Goal: Task Accomplishment & Management: Manage account settings

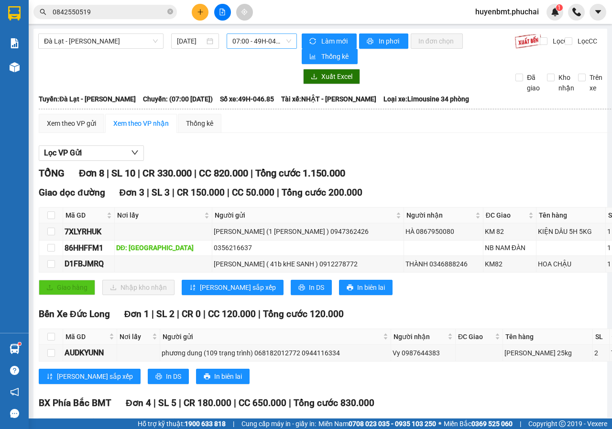
click at [228, 41] on div "07:00 - 49H-046.85" at bounding box center [262, 40] width 70 height 15
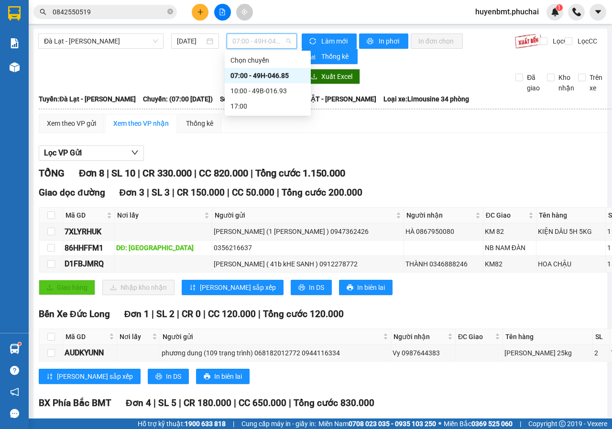
click at [232, 45] on span "07:00 - 49H-046.85" at bounding box center [261, 41] width 58 height 14
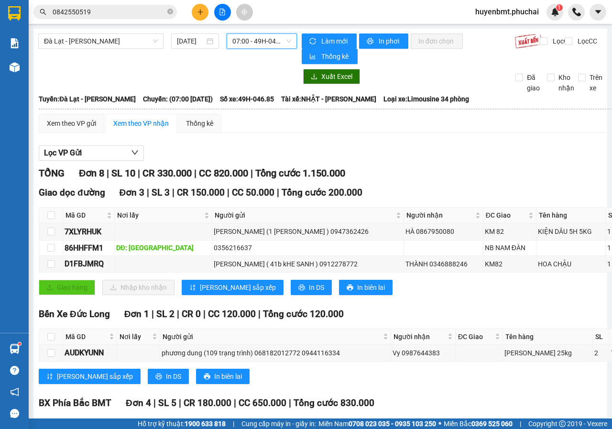
click at [260, 39] on span "07:00 - 49H-046.85" at bounding box center [261, 41] width 58 height 14
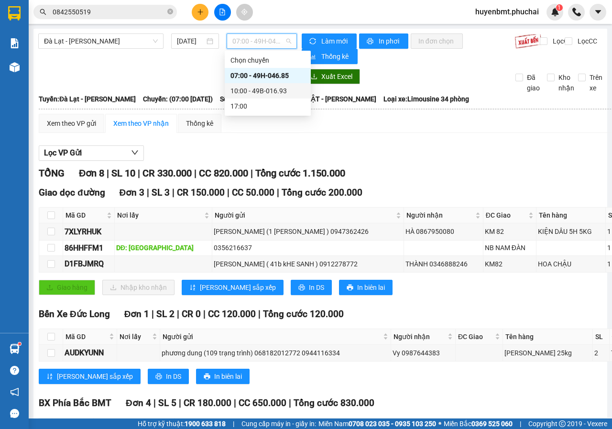
click at [265, 94] on div "10:00 - 49B-016.93" at bounding box center [268, 91] width 75 height 11
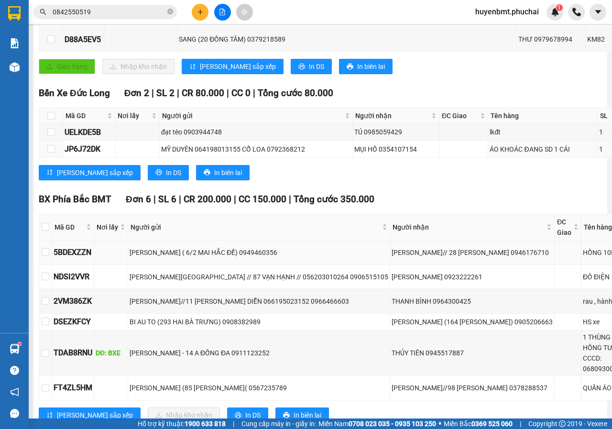
scroll to position [335, 0]
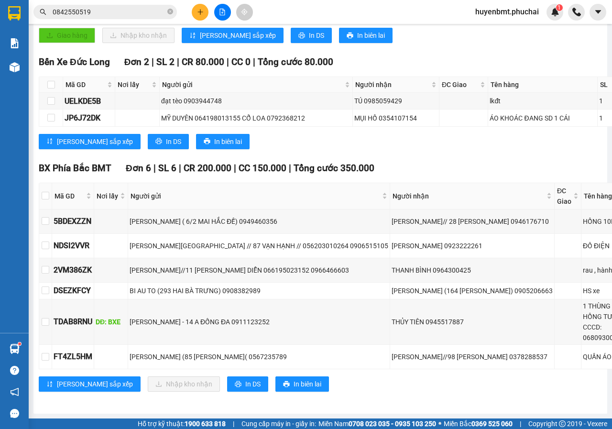
click at [122, 13] on input "0842550519" at bounding box center [109, 12] width 113 height 11
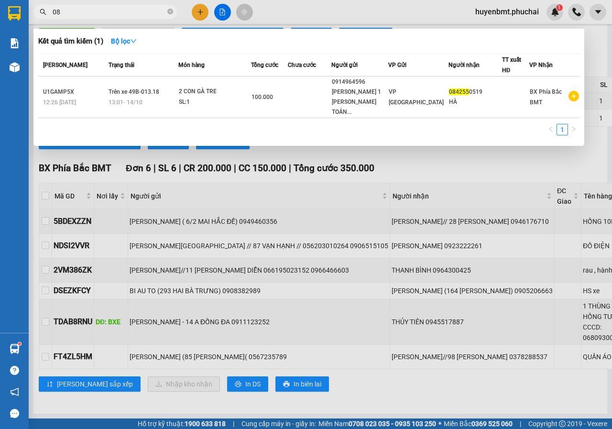
type input "0"
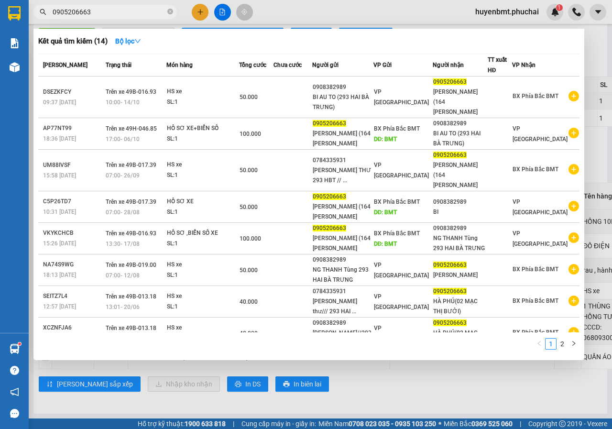
click at [318, 393] on div at bounding box center [306, 214] width 612 height 429
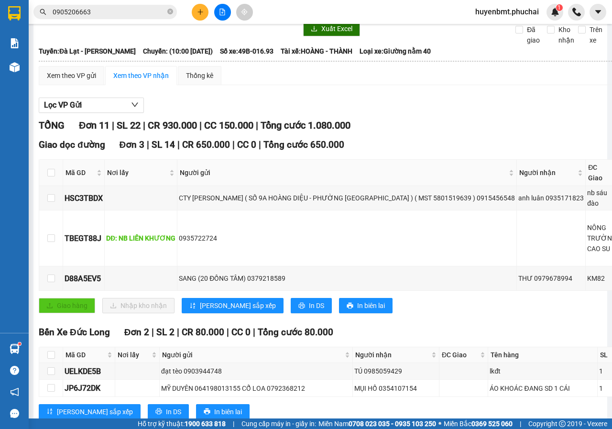
scroll to position [0, 0]
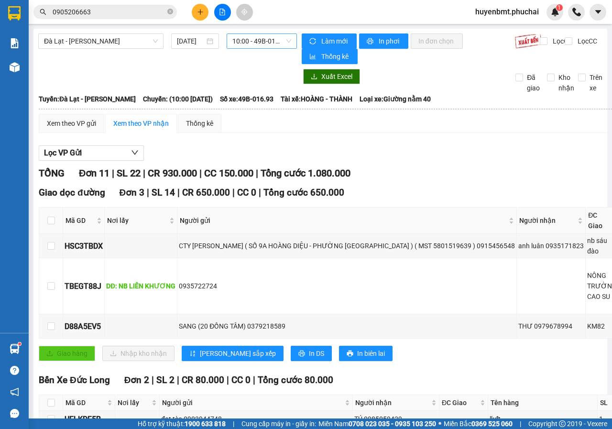
click at [247, 45] on span "10:00 - 49B-016.93" at bounding box center [261, 41] width 58 height 14
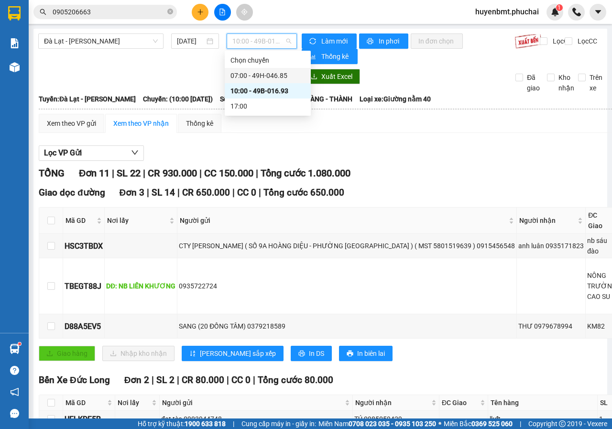
click at [266, 80] on div "07:00 - 49H-046.85" at bounding box center [268, 75] width 75 height 11
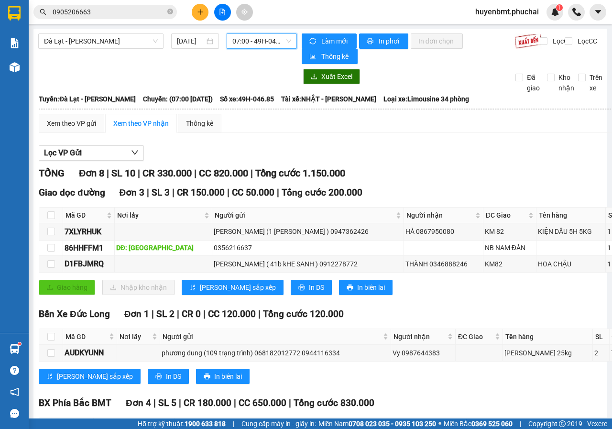
scroll to position [172, 0]
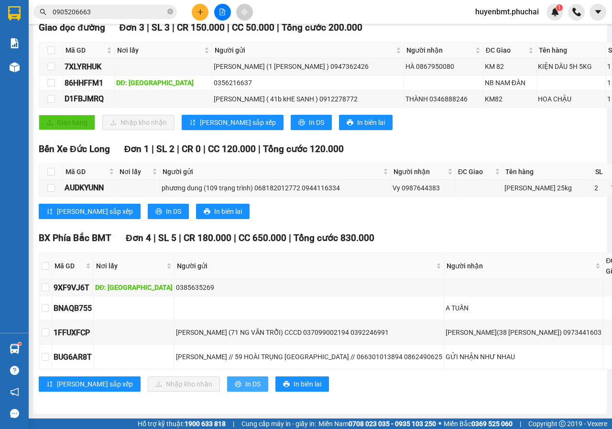
click at [245, 379] on span "In DS" at bounding box center [252, 384] width 15 height 11
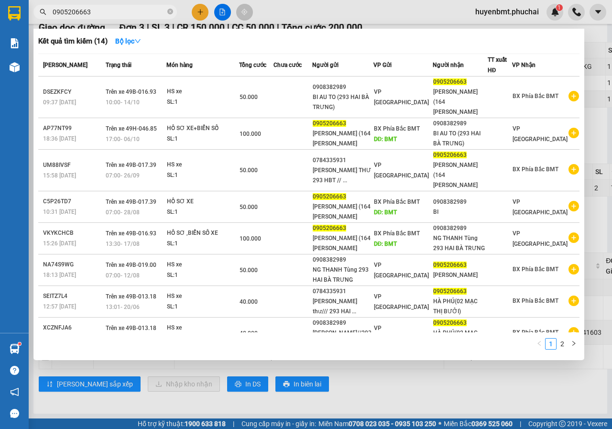
click at [153, 15] on input "0905206663" at bounding box center [109, 12] width 113 height 11
type input "0"
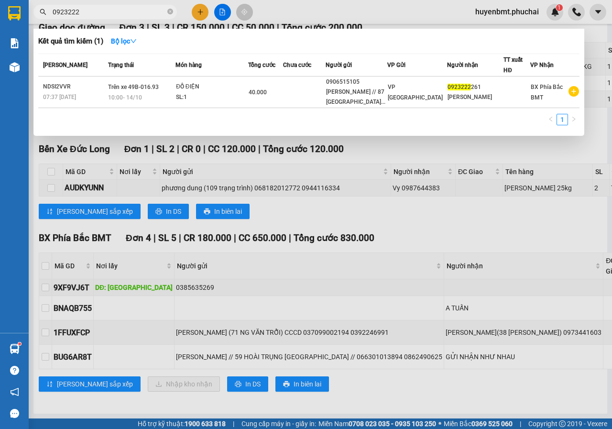
type input "0923222"
click at [201, 18] on div at bounding box center [306, 214] width 612 height 429
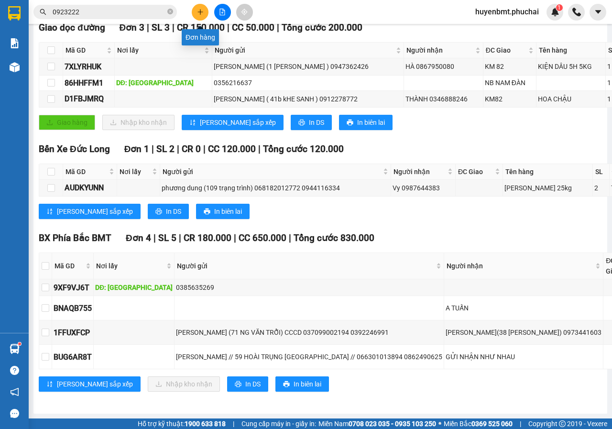
click at [201, 18] on button at bounding box center [200, 12] width 17 height 17
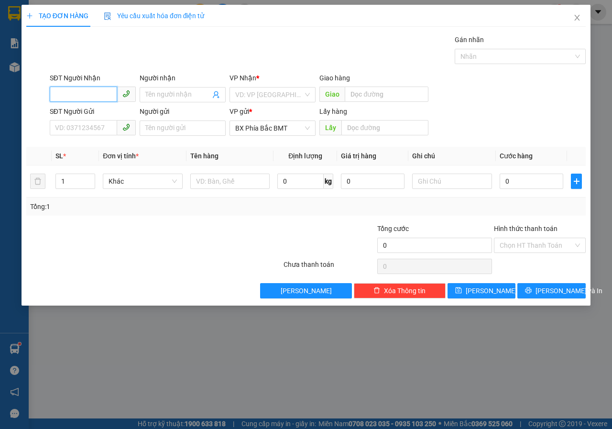
click at [83, 96] on input "SĐT Người Nhận" at bounding box center [83, 94] width 67 height 15
type input "0849911234"
click at [97, 112] on div "0849911234 - HIỂN" at bounding box center [92, 114] width 75 height 11
type input "HIỂN"
type input "50.000"
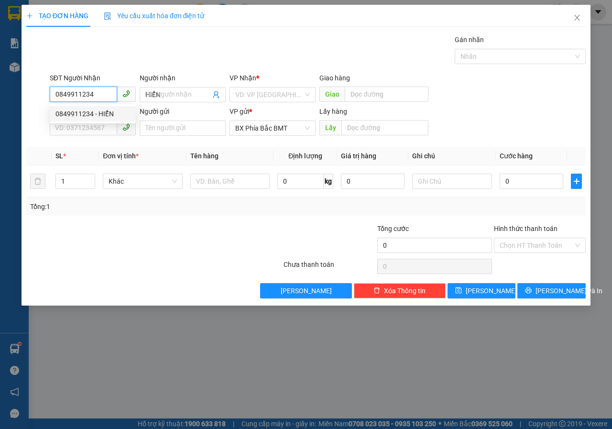
type input "50.000"
type input "0849911234"
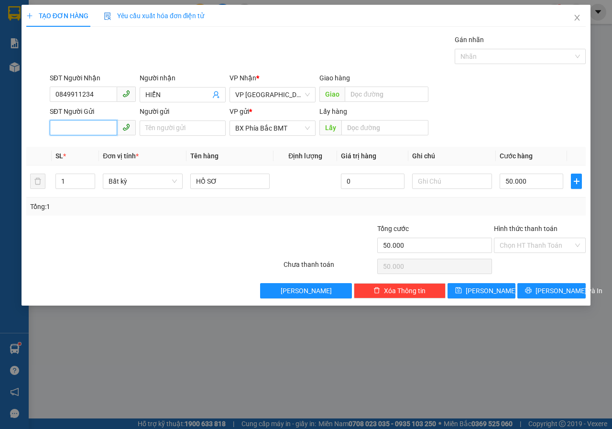
click at [97, 127] on input "SĐT Người Gửi" at bounding box center [83, 127] width 67 height 15
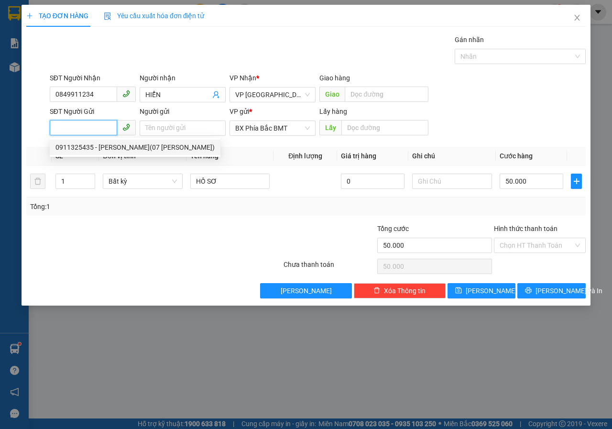
click at [74, 148] on div "0911325435 - [PERSON_NAME](07 [PERSON_NAME])" at bounding box center [134, 147] width 159 height 11
type input "0911325435"
type input "[PERSON_NAME](07 [PERSON_NAME])"
type input "BMT"
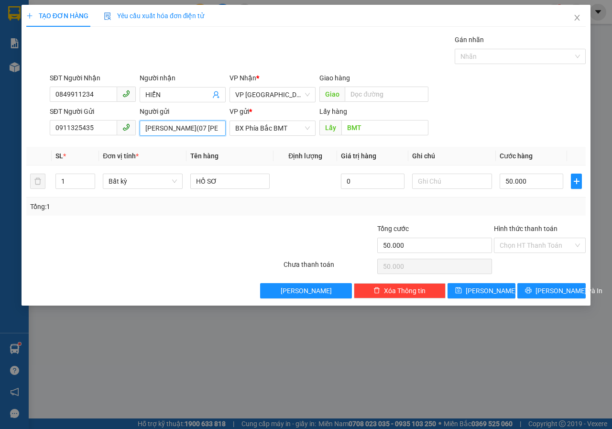
click at [221, 129] on input "[PERSON_NAME](07 [PERSON_NAME])" at bounding box center [183, 128] width 86 height 15
click at [221, 129] on input "07 TÚ XƯƠNG)" at bounding box center [183, 128] width 86 height 15
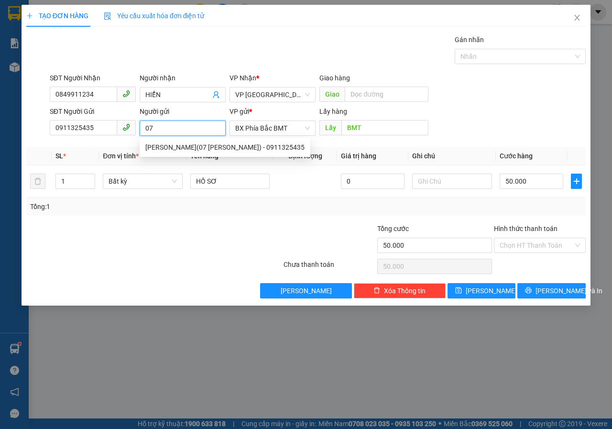
type input "0"
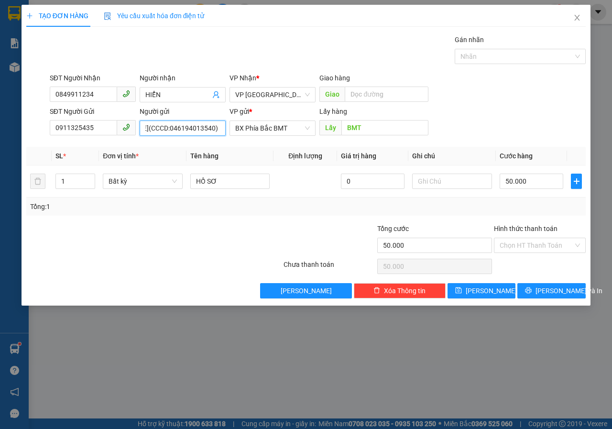
scroll to position [0, 54]
type input "[PERSON_NAME](CCCD:046194013540)"
click at [531, 183] on input "50.000" at bounding box center [532, 181] width 64 height 15
click at [526, 217] on div "Transit Pickup Surcharge Ids Transit Deliver Surcharge Ids Transit Deliver Surc…" at bounding box center [306, 166] width 560 height 264
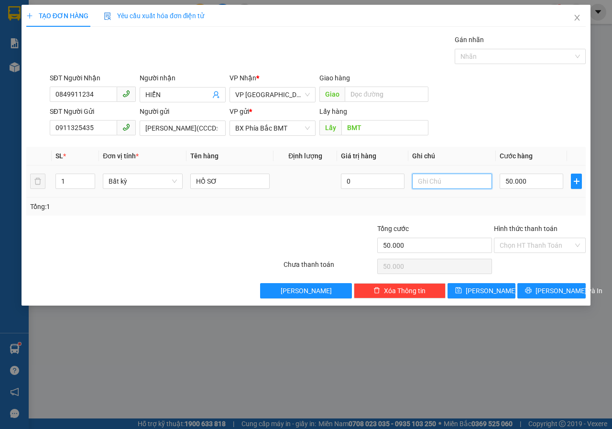
click at [441, 182] on input "text" at bounding box center [452, 181] width 80 height 15
click at [547, 253] on div "Chọn HT Thanh Toán" at bounding box center [540, 245] width 92 height 15
type input "K CẦN GỌI ,KHÁCH CHỦ ĐỘNG RA NHẬN HÀNG"
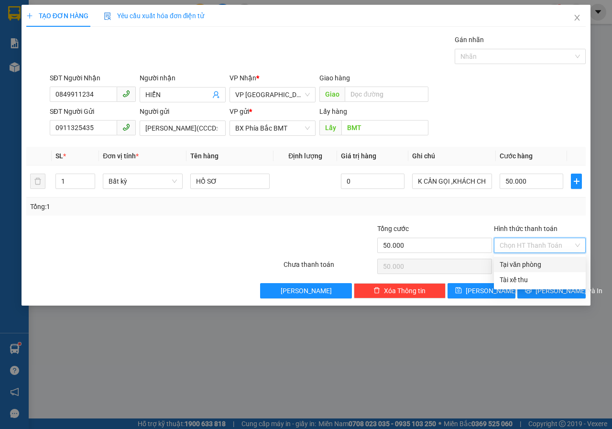
click at [533, 268] on div "Tại văn phòng" at bounding box center [540, 264] width 80 height 11
type input "0"
click at [544, 293] on span "[PERSON_NAME] và In" at bounding box center [569, 291] width 67 height 11
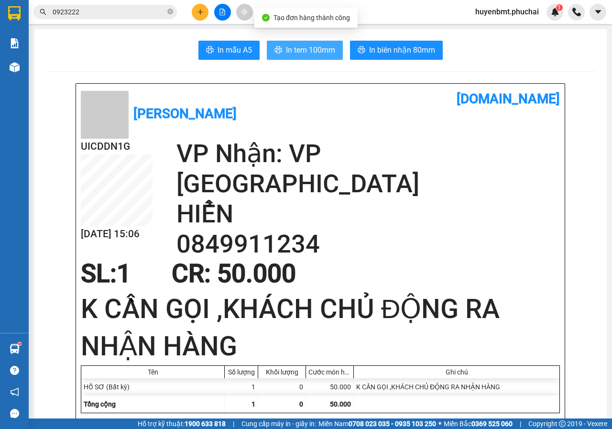
click at [298, 44] on span "In tem 100mm" at bounding box center [310, 50] width 49 height 12
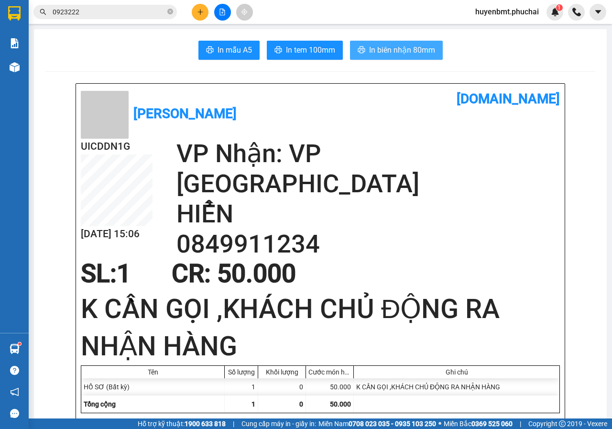
click at [369, 46] on span "In biên nhận 80mm" at bounding box center [402, 50] width 66 height 12
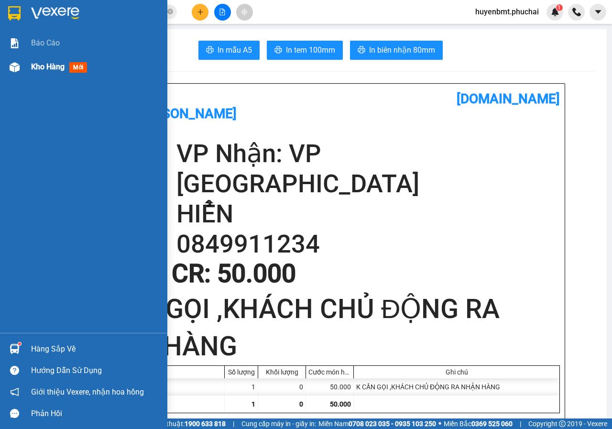
click at [14, 68] on img at bounding box center [15, 67] width 10 height 10
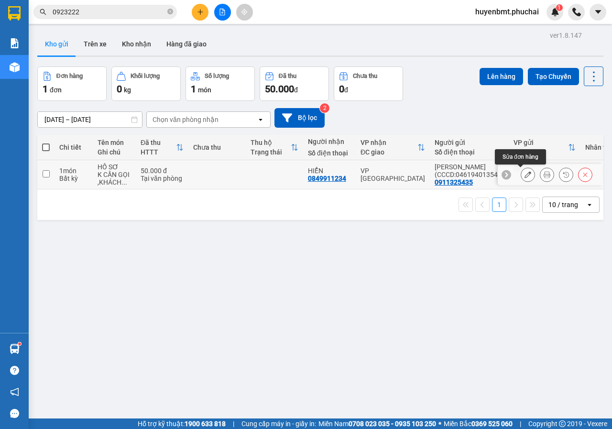
click at [525, 176] on icon at bounding box center [528, 174] width 7 height 7
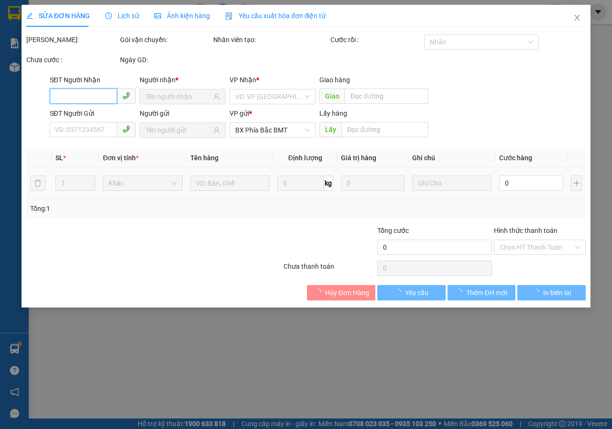
type input "0849911234"
type input "0911325435"
type input "BMT"
type input "50.000"
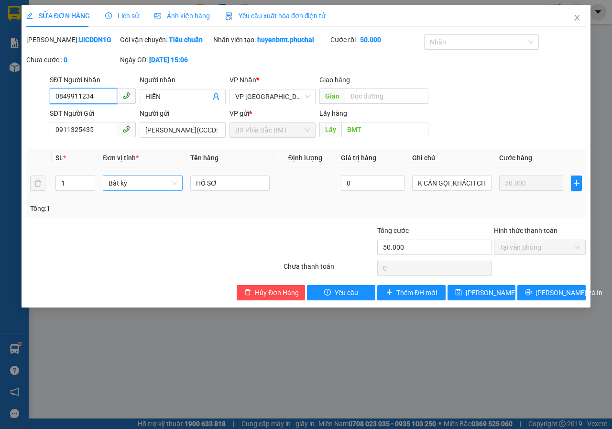
click at [144, 190] on span "Bất kỳ" at bounding box center [143, 183] width 68 height 14
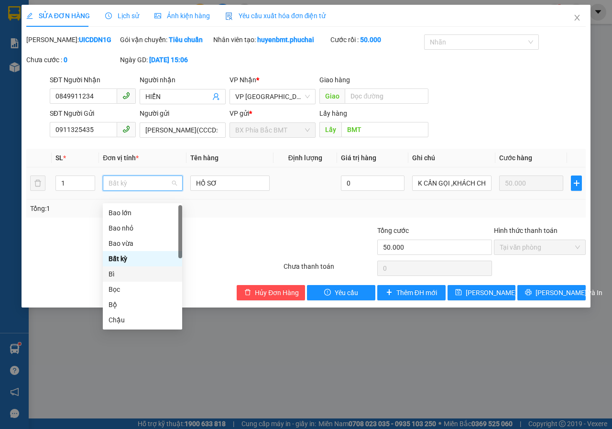
click at [110, 274] on div "Bì" at bounding box center [143, 274] width 68 height 11
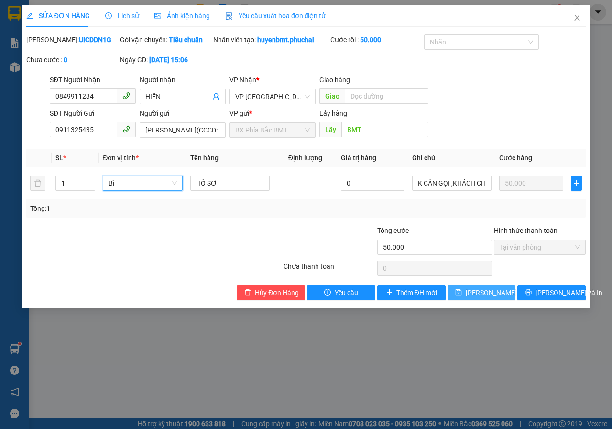
drag, startPoint x: 480, startPoint y: 302, endPoint x: 452, endPoint y: 301, distance: 27.8
click at [479, 298] on span "[PERSON_NAME] thay đổi" at bounding box center [504, 292] width 77 height 11
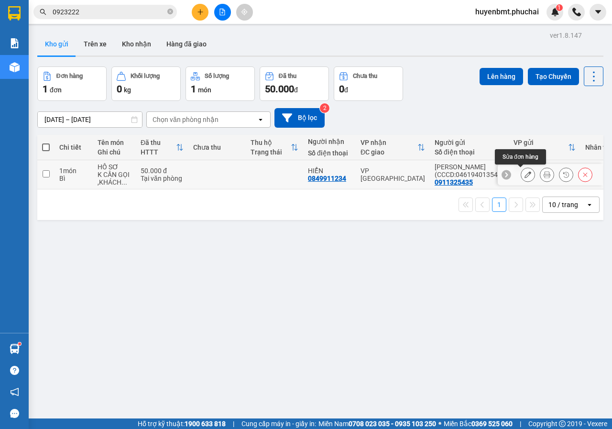
click at [524, 176] on button at bounding box center [527, 174] width 13 height 17
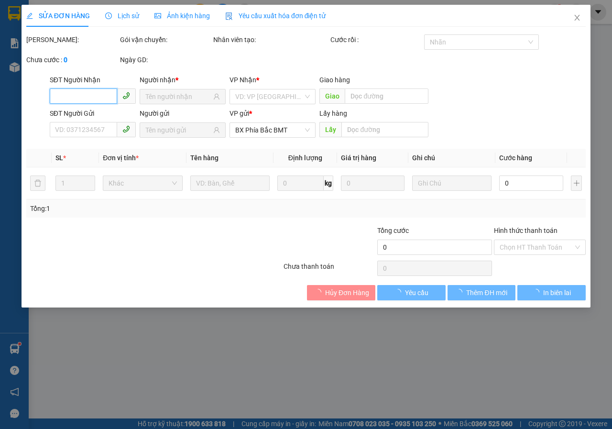
type input "0849911234"
type input "0911325435"
type input "BMT"
type input "50.000"
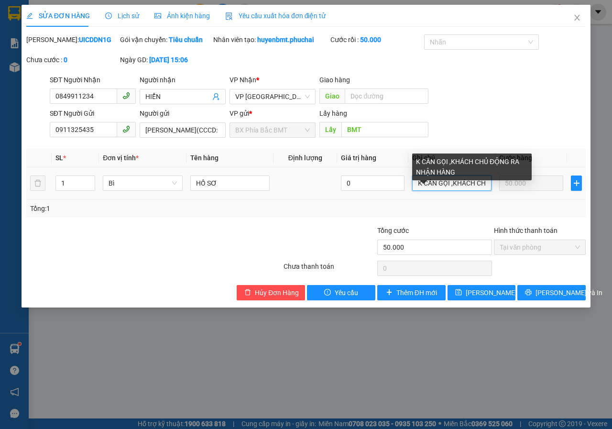
click at [479, 191] on input "K CẦN GỌI ,KHÁCH CHỦ ĐỘNG RA NHẬN HÀNG" at bounding box center [451, 183] width 79 height 15
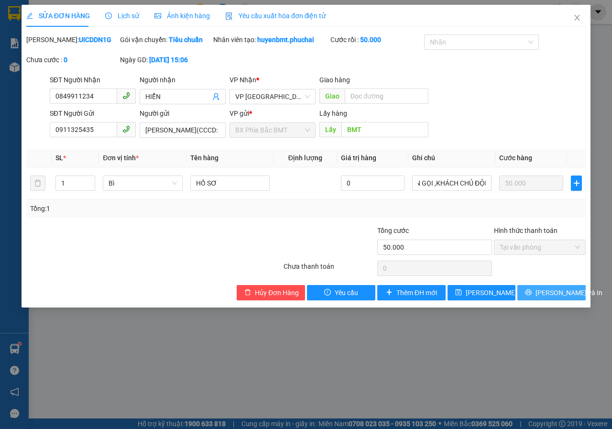
click at [548, 298] on span "[PERSON_NAME] và In" at bounding box center [569, 292] width 67 height 11
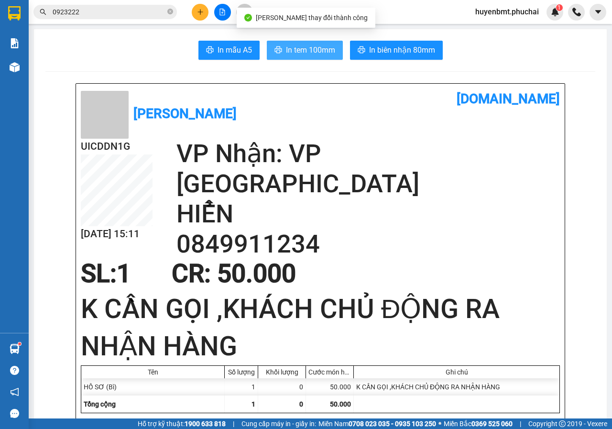
click at [275, 49] on icon "printer" at bounding box center [279, 50] width 8 height 8
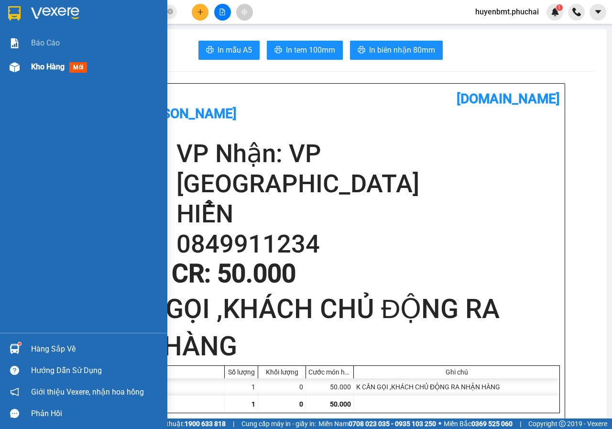
click at [28, 68] on div "Kho hàng mới" at bounding box center [83, 67] width 167 height 24
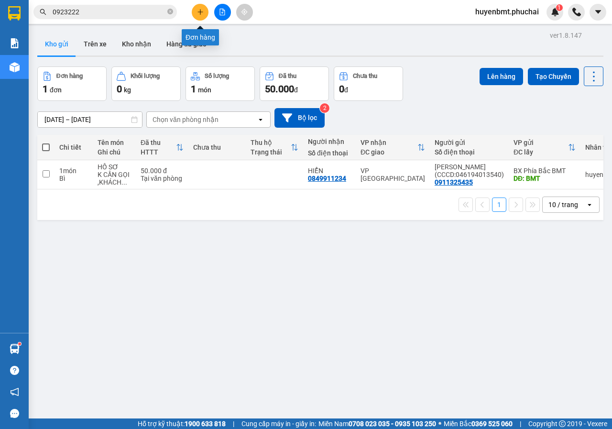
click at [198, 13] on icon "plus" at bounding box center [200, 12] width 7 height 7
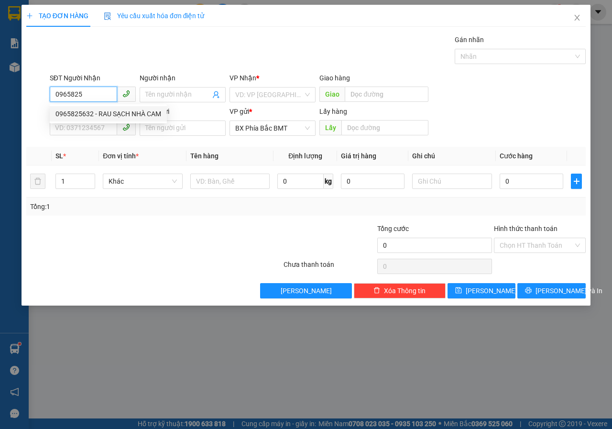
click at [143, 115] on div "0965825632 - RAU SẠCH NHÀ CAM" at bounding box center [108, 114] width 106 height 11
type input "0965825632"
type input "RAU SẠCH NHÀ CAM"
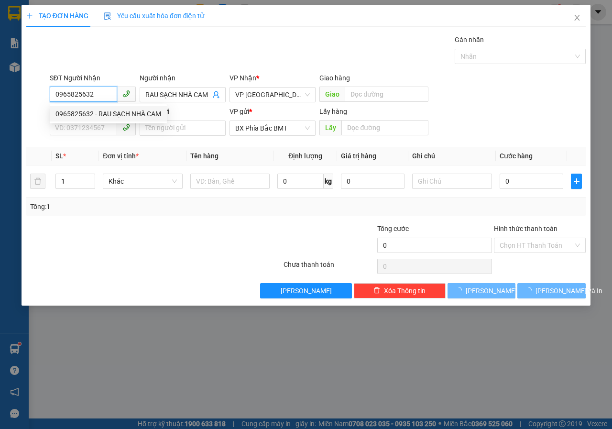
type input "80.000"
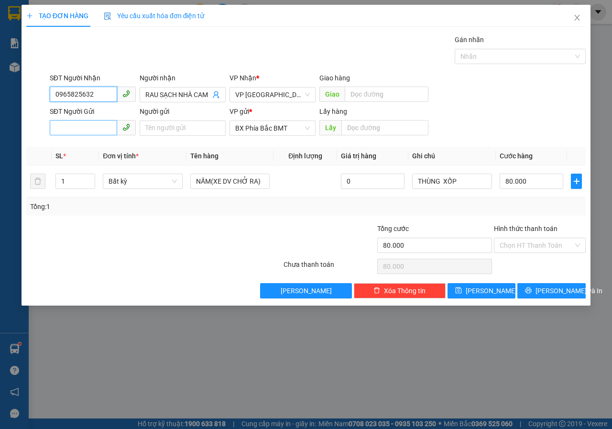
type input "0965825632"
click at [70, 133] on input "SĐT Người Gửi" at bounding box center [83, 127] width 67 height 15
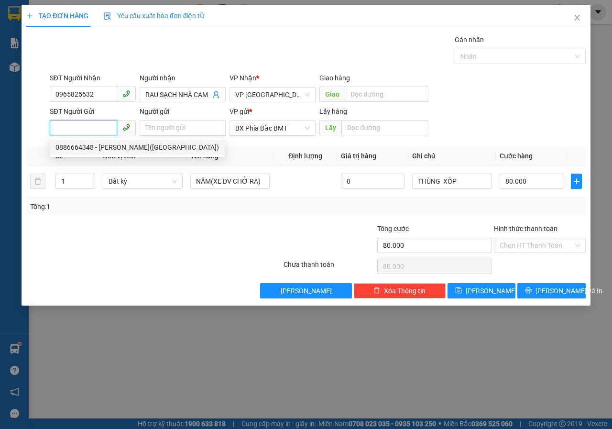
click at [88, 154] on div "0886664348 - [PERSON_NAME]([GEOGRAPHIC_DATA])" at bounding box center [137, 147] width 175 height 15
type input "0886664348"
type input "[PERSON_NAME]([PERSON_NAME])"
type input "BMT"
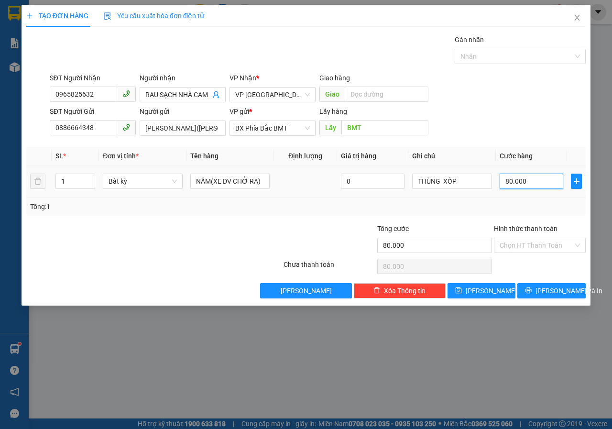
click at [536, 181] on input "80.000" at bounding box center [532, 181] width 64 height 15
type input "2"
type input "0"
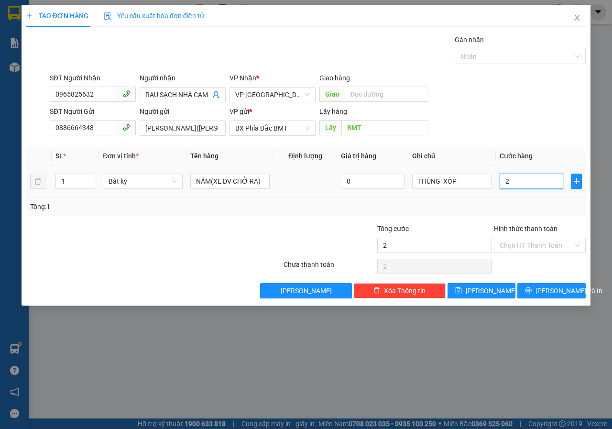
type input "0"
drag, startPoint x: 536, startPoint y: 181, endPoint x: 481, endPoint y: 204, distance: 59.6
click at [481, 204] on div "SL * Đơn vị tính * Tên hàng Định lượng Giá trị hàng Ghi chú Cước hàng 1 Bất kỳ …" at bounding box center [306, 181] width 560 height 69
type input "7"
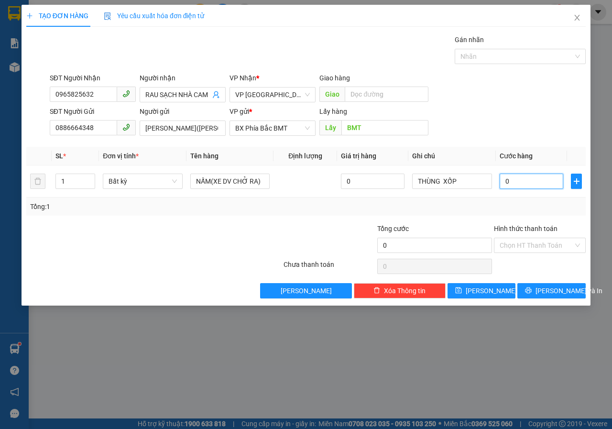
type input "7"
type input "70"
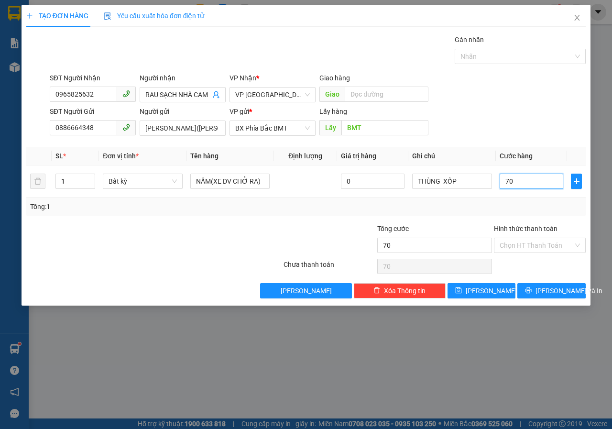
type input "700"
type input "7.000"
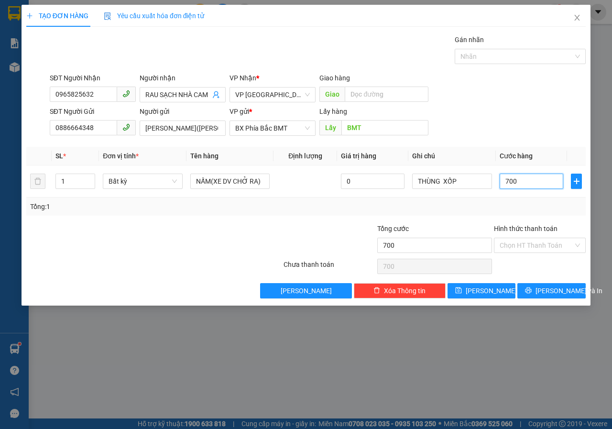
type input "7.000"
type input "70.000"
click at [549, 297] on button "[PERSON_NAME] và In" at bounding box center [551, 290] width 68 height 15
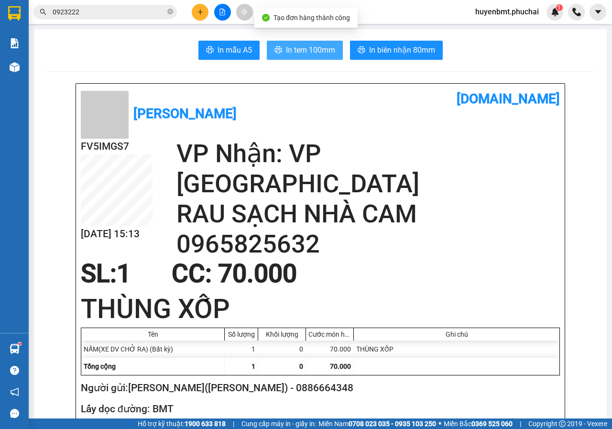
click at [316, 49] on span "In tem 100mm" at bounding box center [310, 50] width 49 height 12
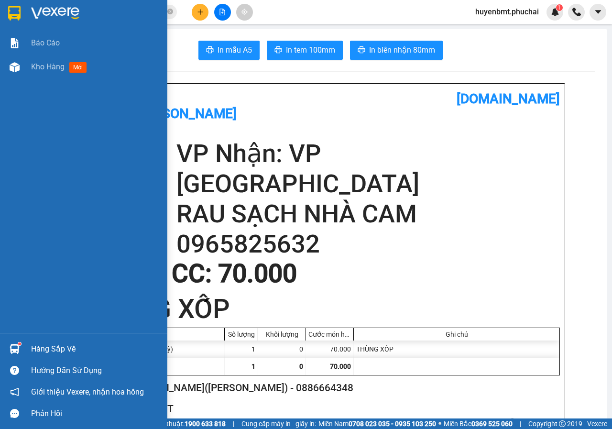
drag, startPoint x: 51, startPoint y: 69, endPoint x: 78, endPoint y: 9, distance: 65.7
click at [51, 69] on span "Kho hàng" at bounding box center [47, 66] width 33 height 9
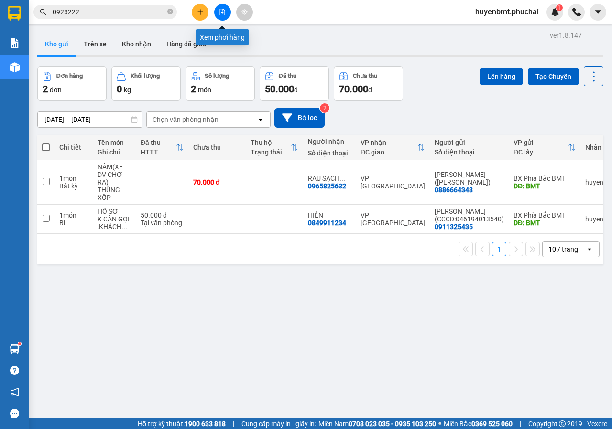
click at [217, 11] on button at bounding box center [222, 12] width 17 height 17
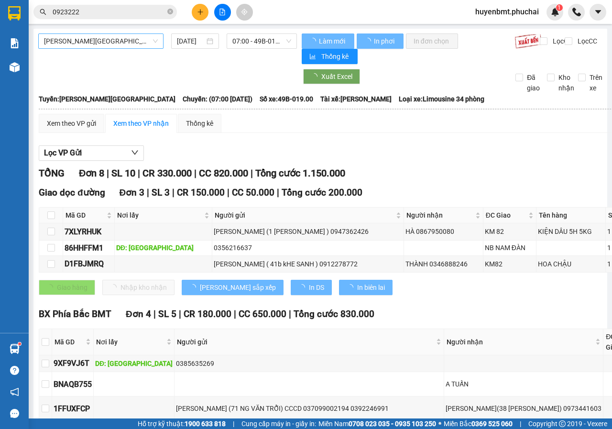
click at [80, 45] on span "[PERSON_NAME][GEOGRAPHIC_DATA]" at bounding box center [101, 41] width 114 height 14
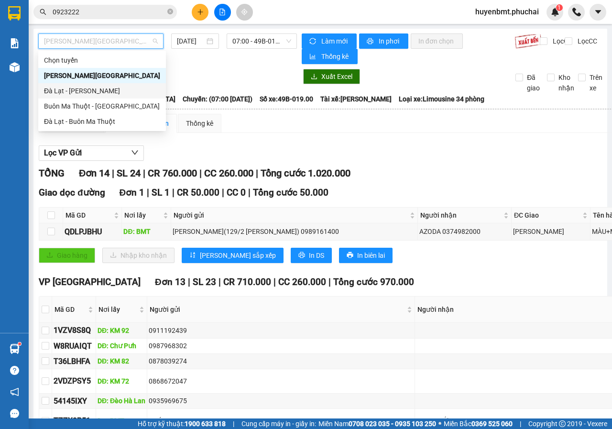
click at [76, 90] on div "Đà Lạt - [PERSON_NAME]" at bounding box center [102, 91] width 116 height 11
type input "[DATE]"
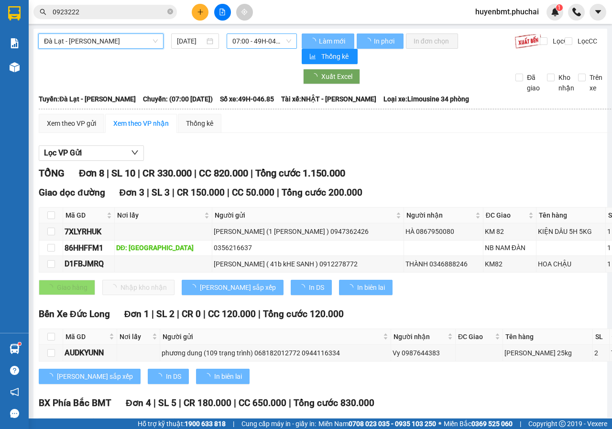
click at [251, 44] on span "07:00 - 49H-046.85" at bounding box center [261, 41] width 58 height 14
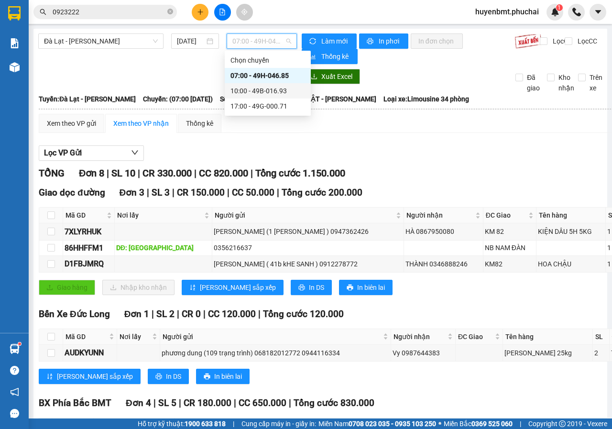
click at [260, 91] on div "10:00 - 49B-016.93" at bounding box center [268, 91] width 75 height 11
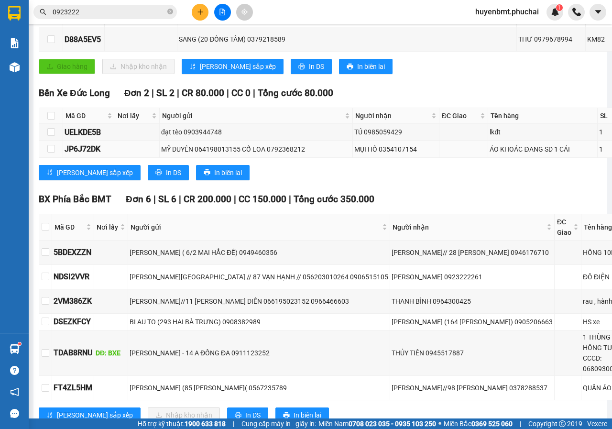
scroll to position [336, 0]
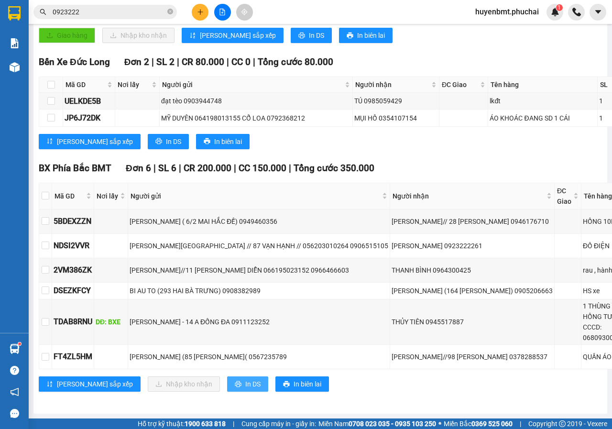
click at [227, 376] on button "In DS" at bounding box center [247, 383] width 41 height 15
click at [199, 13] on icon "plus" at bounding box center [200, 12] width 7 height 7
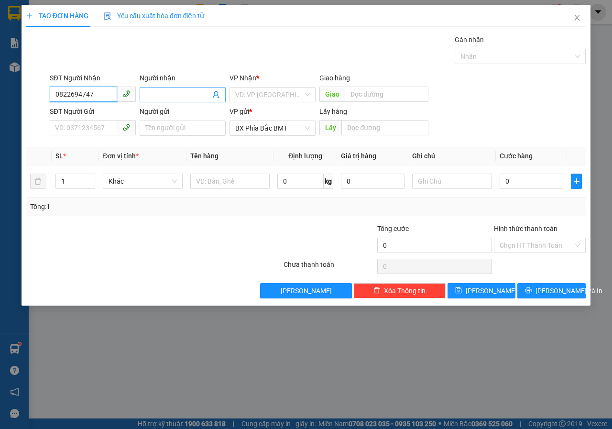
type input "0822694747"
click at [152, 99] on input "Người nhận" at bounding box center [177, 94] width 65 height 11
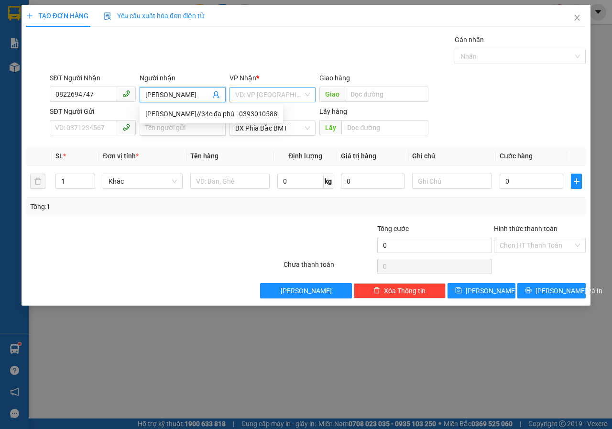
type input "[PERSON_NAME]"
click at [238, 100] on input "search" at bounding box center [269, 95] width 68 height 14
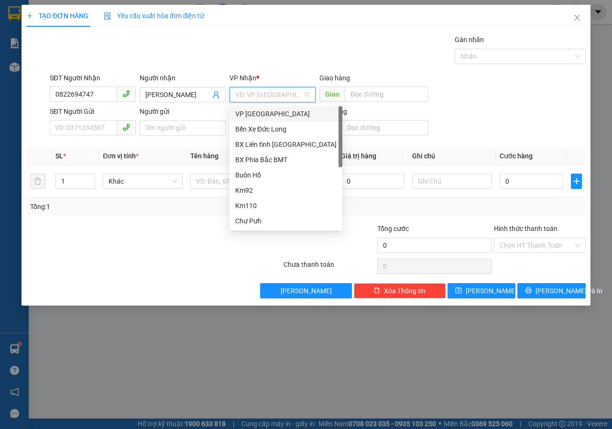
click at [257, 116] on div "VP [GEOGRAPHIC_DATA]" at bounding box center [285, 114] width 101 height 11
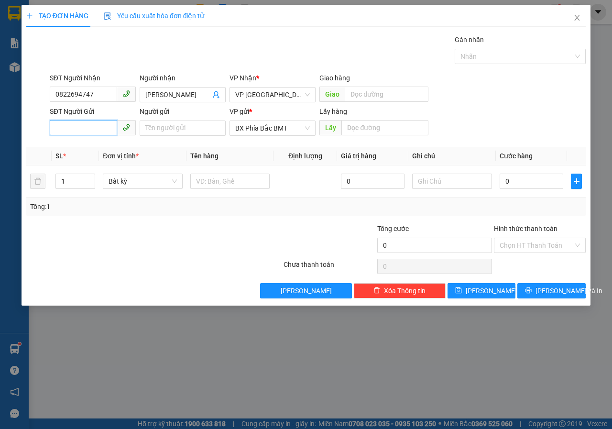
click at [88, 129] on input "SĐT Người Gửi" at bounding box center [83, 127] width 67 height 15
type input "0914192544"
click at [189, 132] on input "Người gửi" at bounding box center [183, 128] width 86 height 15
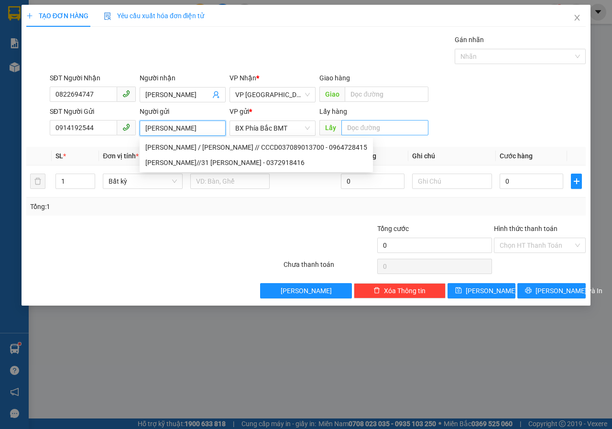
type input "[PERSON_NAME]"
click at [383, 125] on input "text" at bounding box center [384, 127] width 87 height 15
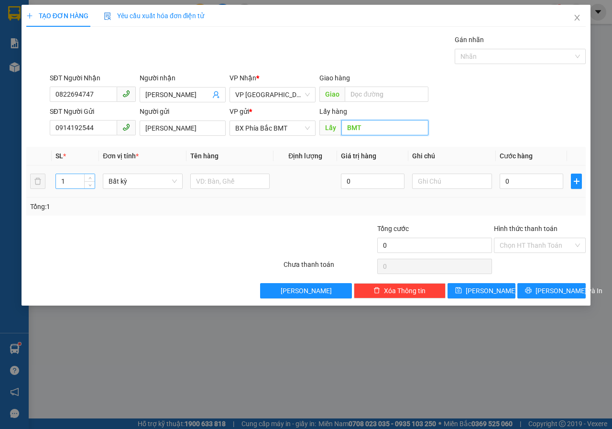
type input "BMT"
click at [83, 182] on input "1" at bounding box center [75, 181] width 39 height 14
type input "6"
click at [211, 186] on input "text" at bounding box center [230, 181] width 80 height 15
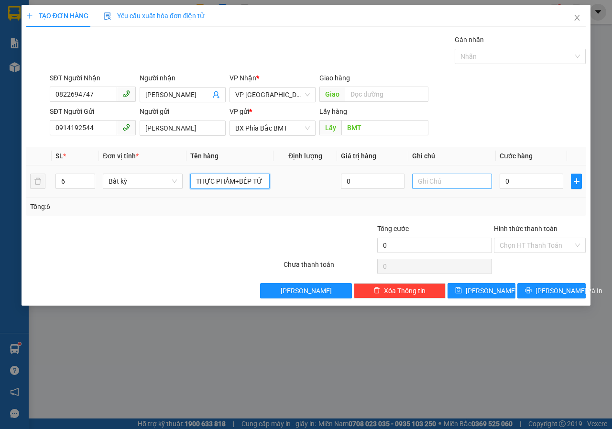
type input "THỰC PHẨM+BẾP TỪ"
click at [428, 183] on input "text" at bounding box center [452, 181] width 80 height 15
type input "6 MÓN"
click at [531, 183] on input "0" at bounding box center [532, 181] width 64 height 15
type input "2"
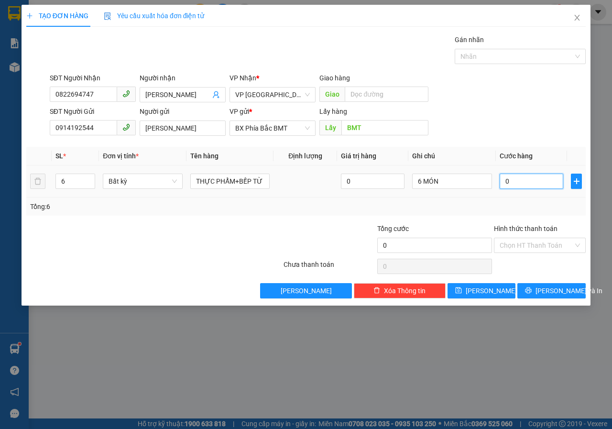
type input "2"
type input "25"
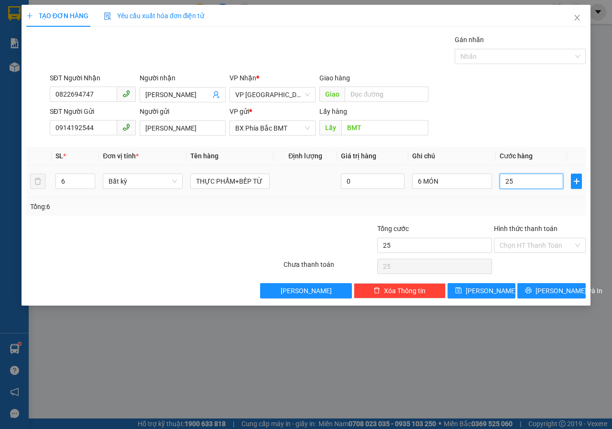
type input "250"
type input "2.500"
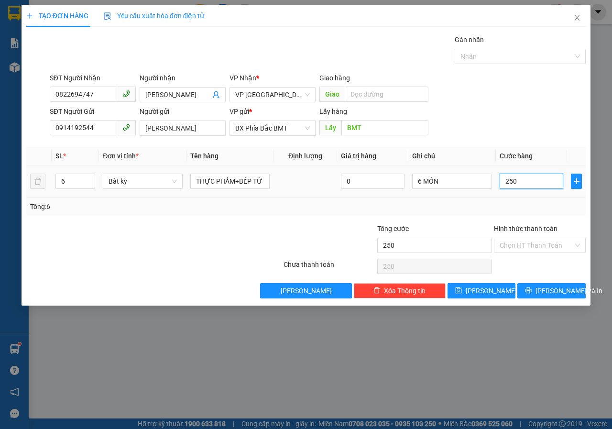
type input "2.500"
type input "25.000"
type input "250.000"
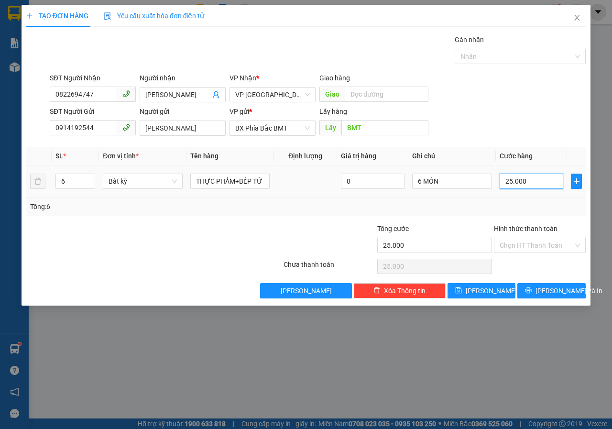
type input "250.000"
click at [527, 249] on input "Hình thức thanh toán" at bounding box center [537, 245] width 74 height 14
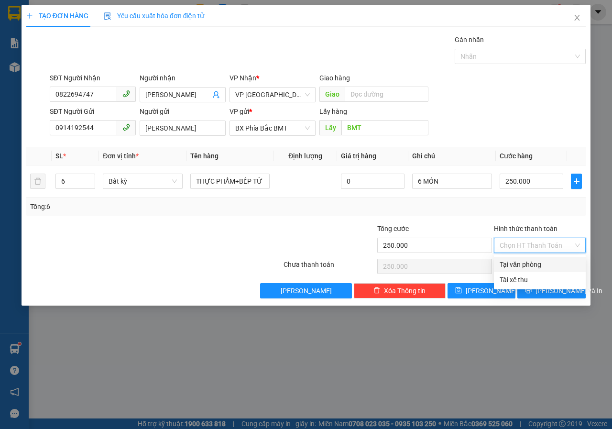
click at [526, 268] on div "Tại văn phòng" at bounding box center [540, 264] width 80 height 11
type input "0"
click at [540, 288] on button "[PERSON_NAME] và In" at bounding box center [551, 290] width 68 height 15
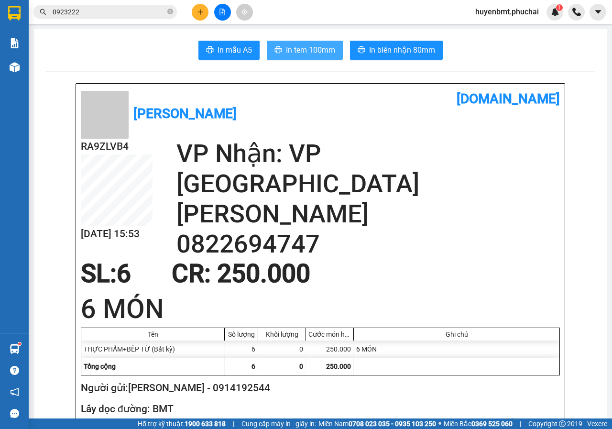
click at [296, 47] on span "In tem 100mm" at bounding box center [310, 50] width 49 height 12
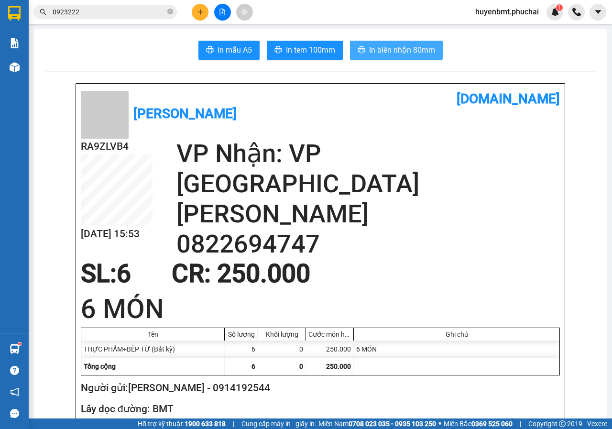
click at [371, 54] on span "In biên nhận 80mm" at bounding box center [402, 50] width 66 height 12
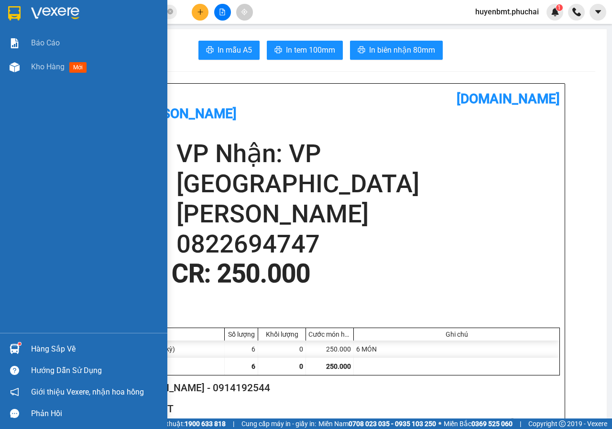
drag, startPoint x: 38, startPoint y: 70, endPoint x: 73, endPoint y: 82, distance: 37.1
click at [38, 71] on span "Kho hàng" at bounding box center [47, 66] width 33 height 9
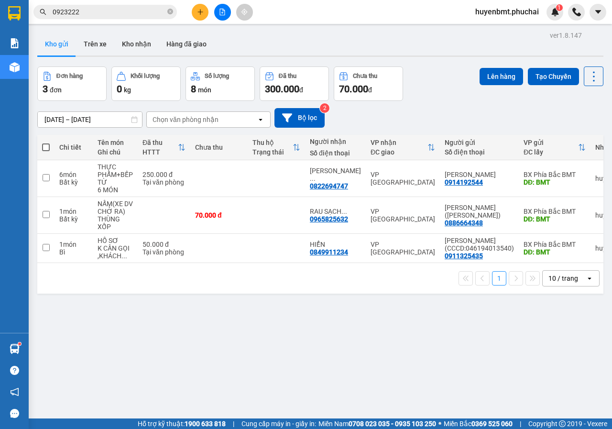
click at [199, 14] on icon "plus" at bounding box center [200, 12] width 7 height 7
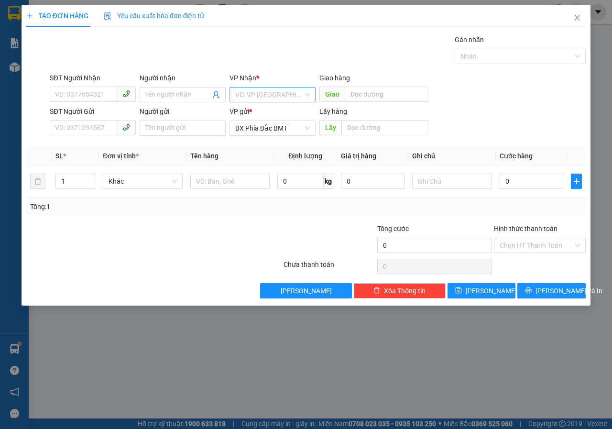
click at [269, 92] on input "search" at bounding box center [269, 95] width 68 height 14
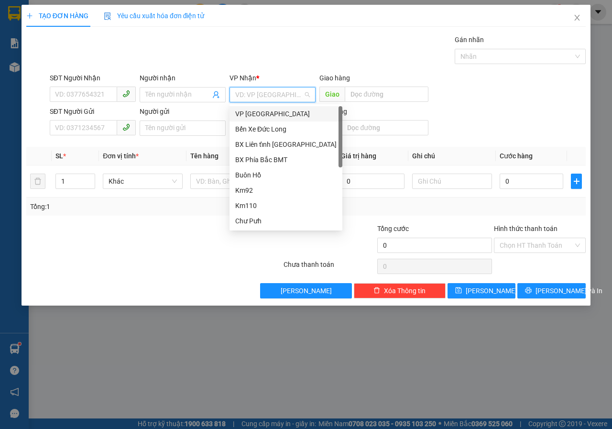
click at [250, 116] on div "VP [GEOGRAPHIC_DATA]" at bounding box center [285, 114] width 101 height 11
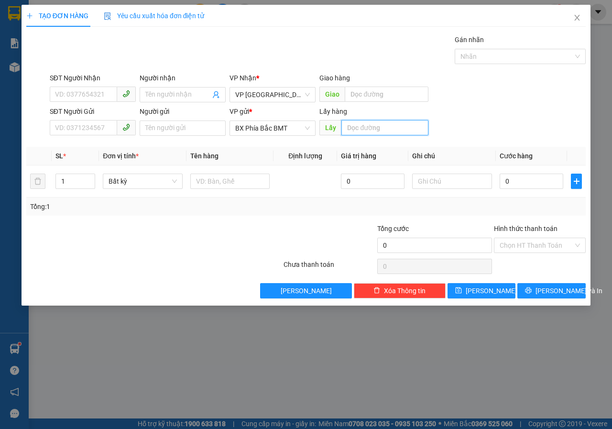
click at [346, 124] on input "text" at bounding box center [384, 127] width 87 height 15
type input "BMT"
click at [219, 186] on input "text" at bounding box center [230, 181] width 80 height 15
click at [159, 129] on input "Người gửi" at bounding box center [183, 128] width 86 height 15
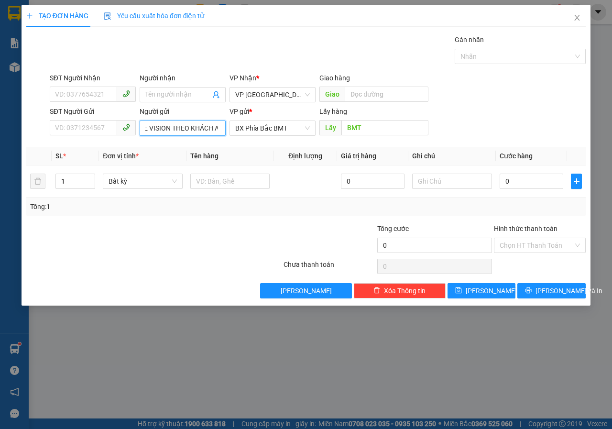
scroll to position [0, 10]
type input "XE VISION THEO KHÁCH A1"
click at [538, 186] on input "0" at bounding box center [532, 181] width 64 height 15
type input "5"
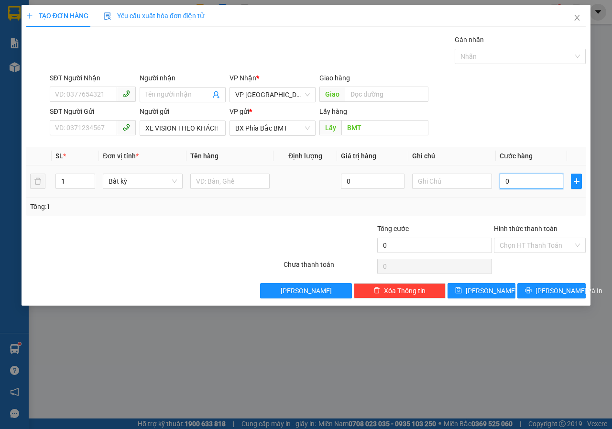
type input "5"
type input "55"
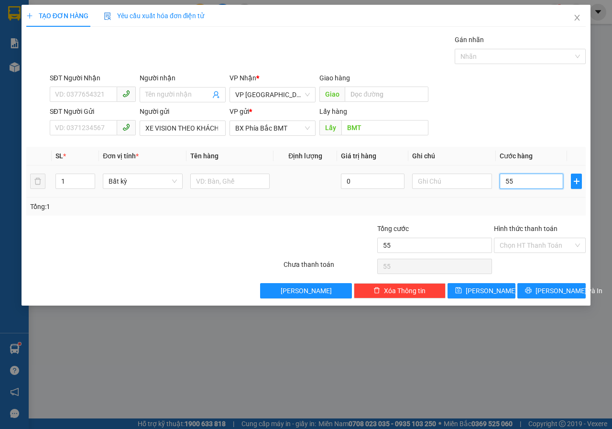
type input "550"
type input "5.500"
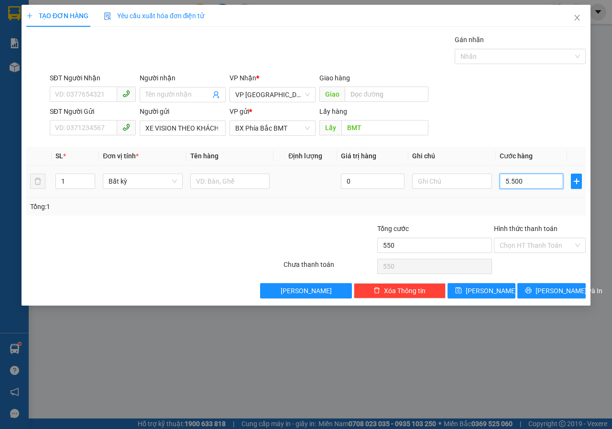
type input "5.500"
type input "55.000"
type input "550.000"
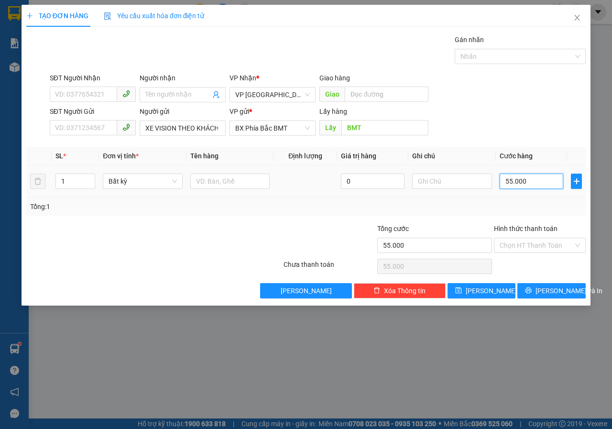
type input "550.000"
click at [549, 250] on input "Hình thức thanh toán" at bounding box center [537, 245] width 74 height 14
click at [448, 208] on div "Tổng: 1" at bounding box center [306, 206] width 552 height 11
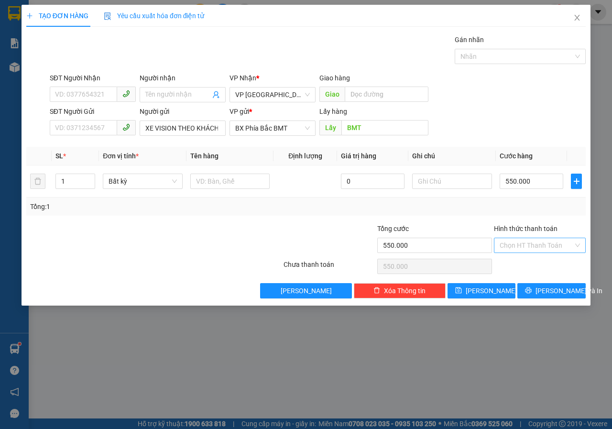
click at [540, 244] on input "Hình thức thanh toán" at bounding box center [537, 245] width 74 height 14
click at [533, 266] on div "Tại văn phòng" at bounding box center [540, 264] width 80 height 11
type input "0"
click at [485, 289] on span "[PERSON_NAME]" at bounding box center [491, 291] width 51 height 11
type input "0"
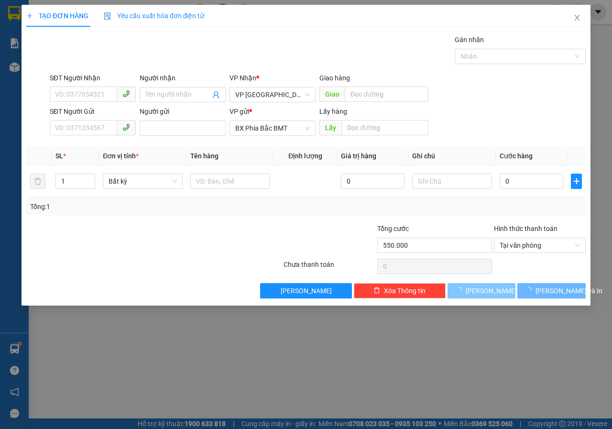
type input "0"
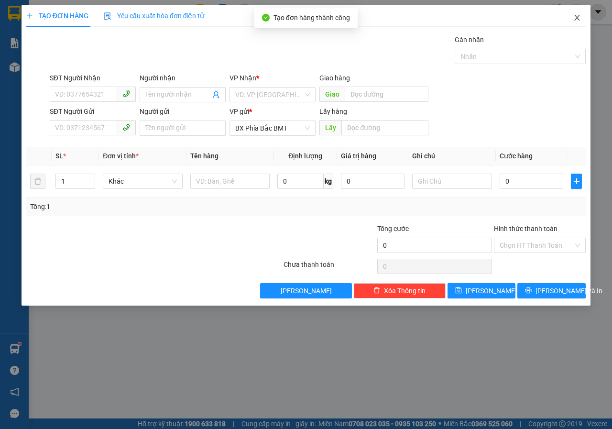
click at [573, 21] on icon "close" at bounding box center [577, 18] width 8 height 8
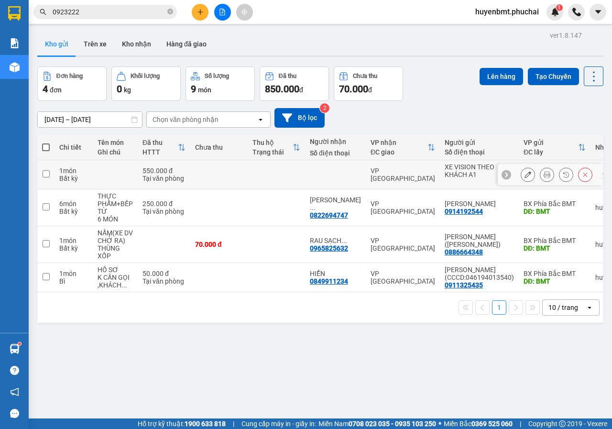
click at [525, 174] on icon at bounding box center [528, 174] width 7 height 7
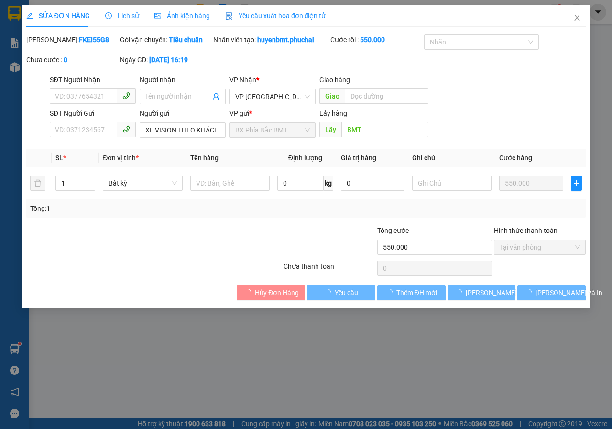
type input "BMT"
type input "550.000"
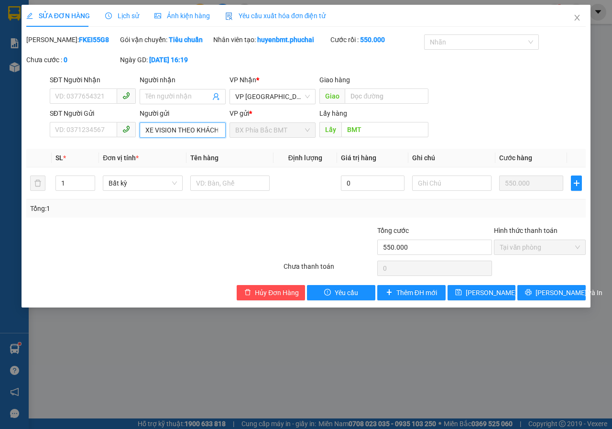
click at [221, 138] on input "XE VISION THEO KHÁCH A1" at bounding box center [183, 129] width 86 height 15
type input "A"
click at [212, 138] on input "Người gửi" at bounding box center [183, 129] width 86 height 15
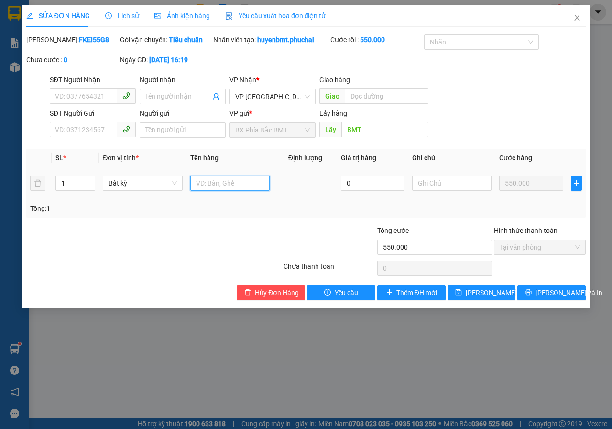
click at [208, 191] on input "text" at bounding box center [229, 183] width 79 height 15
type input "XE VISION THEO KHÁCH A1"
click at [489, 298] on span "[PERSON_NAME] thay đổi" at bounding box center [504, 292] width 77 height 11
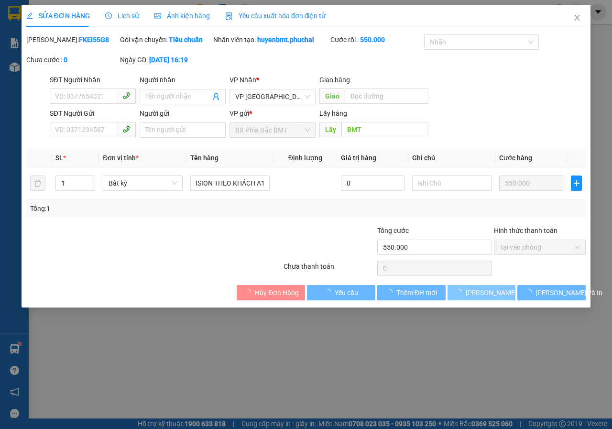
scroll to position [0, 0]
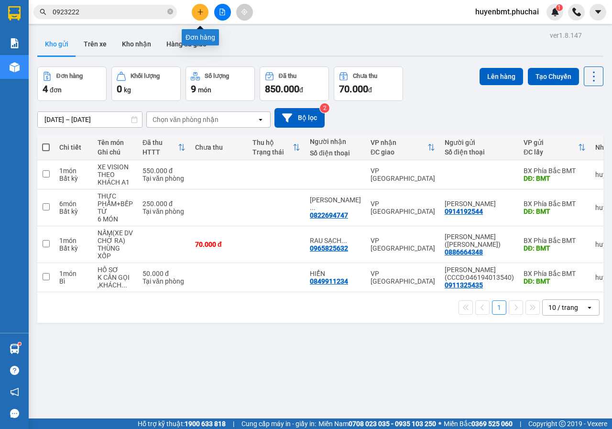
click at [206, 11] on button at bounding box center [200, 12] width 17 height 17
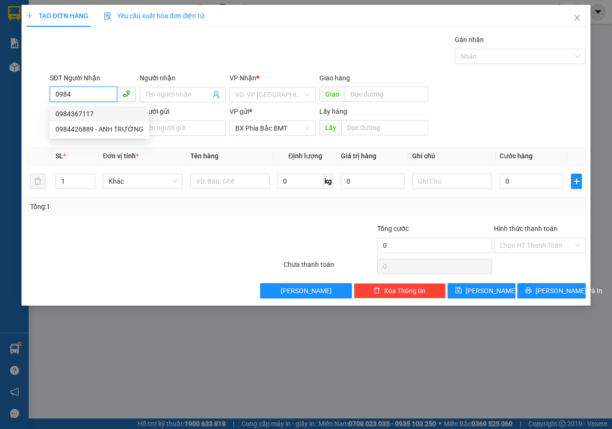
click at [75, 111] on div "0984367117" at bounding box center [99, 114] width 88 height 11
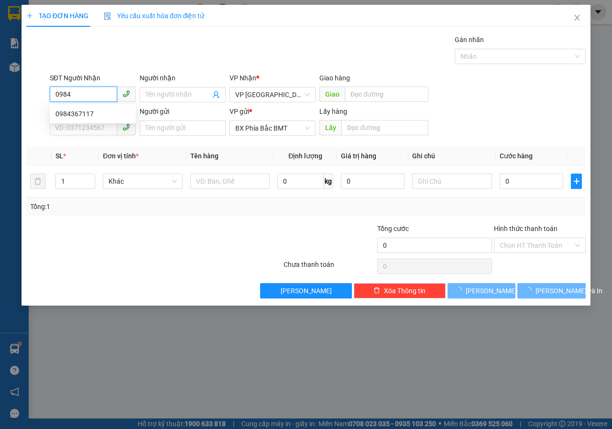
type input "0984367117"
type input "70.000"
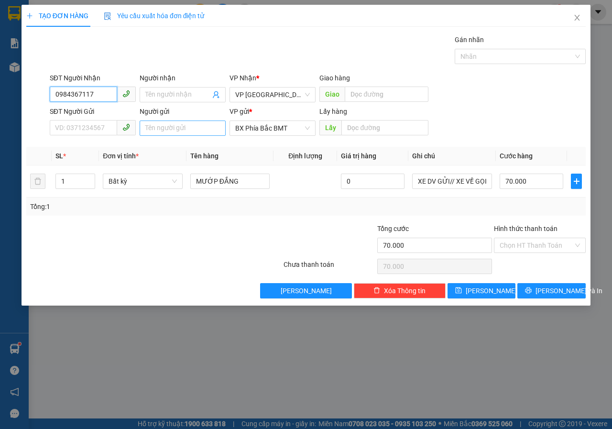
type input "0984367117"
click at [152, 127] on input "Người gửi" at bounding box center [183, 128] width 86 height 15
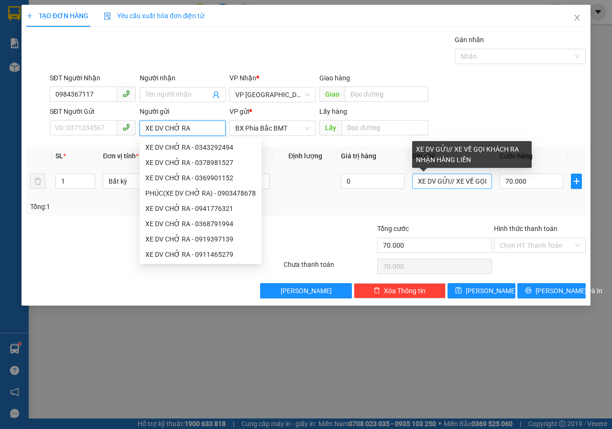
type input "XE DV CHỞ RA"
click at [484, 183] on input "XE DV GỬI// XE VỀ GỌI KHÁCH RA NHẬN HÀNG LIỀN" at bounding box center [452, 181] width 80 height 15
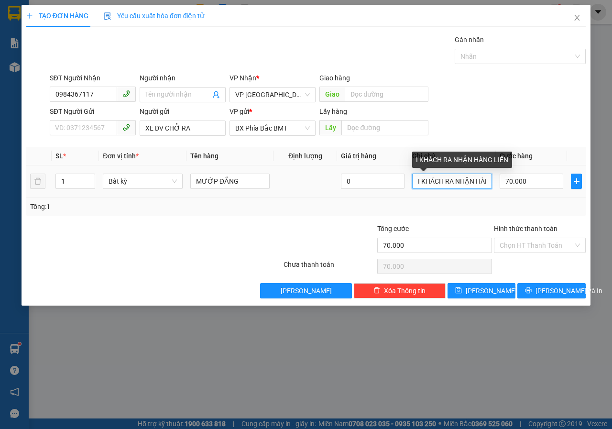
click at [486, 180] on input "I KHÁCH RA NHẬN HÀNG LIỀN" at bounding box center [452, 181] width 80 height 15
click at [486, 180] on input "NG LIỀN" at bounding box center [452, 181] width 80 height 15
type input "N"
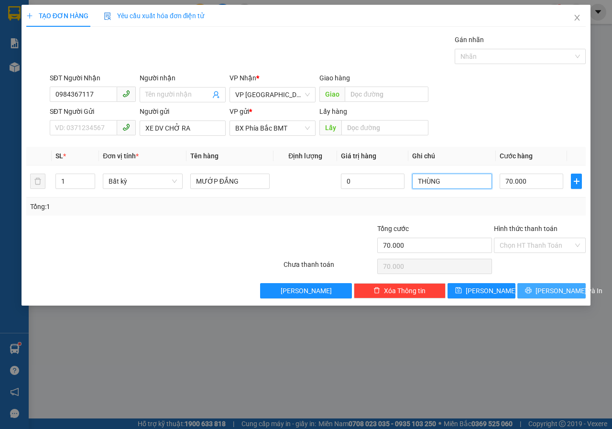
type input "THÙNG"
click at [551, 290] on span "[PERSON_NAME] và In" at bounding box center [569, 291] width 67 height 11
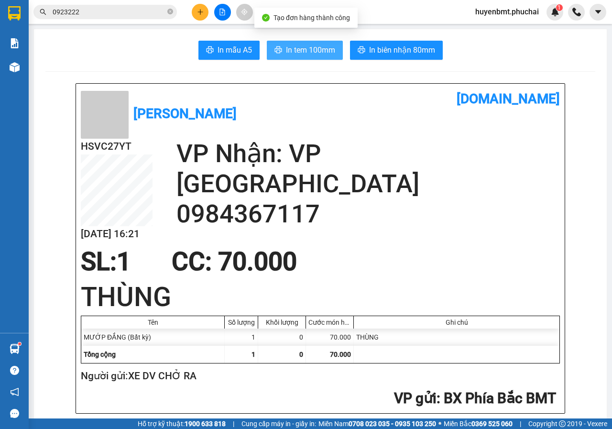
click at [296, 51] on span "In tem 100mm" at bounding box center [310, 50] width 49 height 12
click at [299, 53] on span "In tem 100mm" at bounding box center [310, 50] width 49 height 12
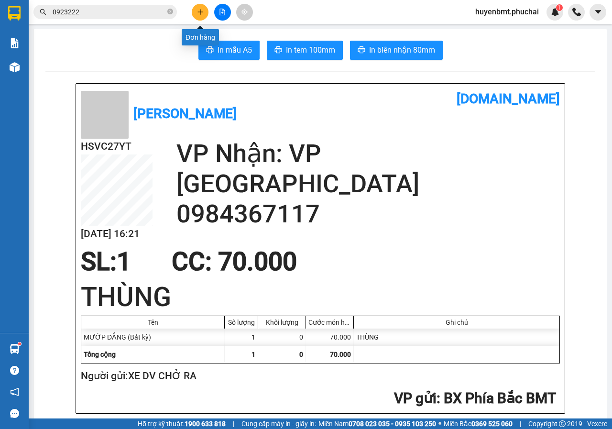
click at [203, 14] on icon "plus" at bounding box center [200, 12] width 7 height 7
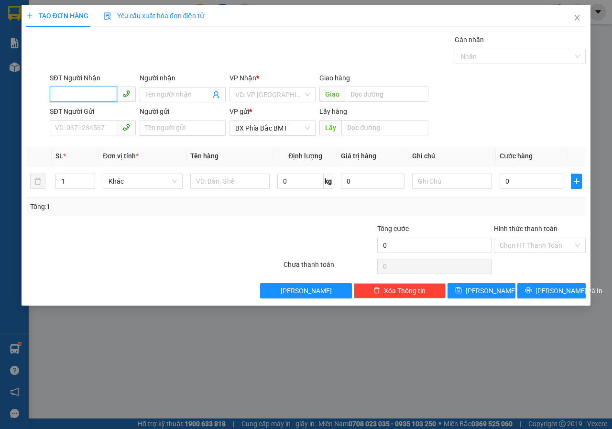
click at [59, 98] on input "SĐT Người Nhận" at bounding box center [83, 94] width 67 height 15
click at [82, 89] on input "SĐT Người Nhận" at bounding box center [83, 94] width 67 height 15
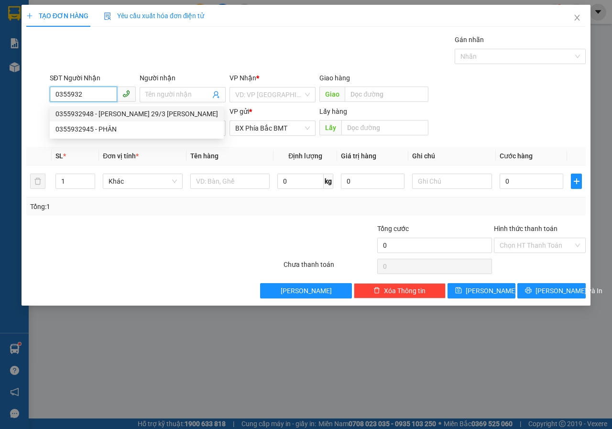
click at [77, 115] on div "0355932948 - [PERSON_NAME] 29/3 [PERSON_NAME]" at bounding box center [136, 114] width 163 height 11
type input "0355932948"
type input "[PERSON_NAME] 29/3 [PERSON_NAME]"
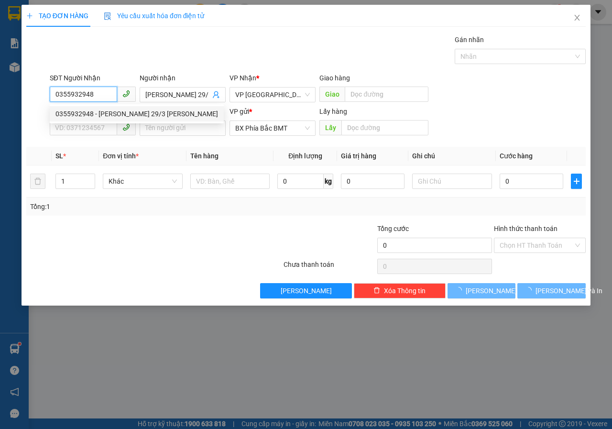
type input "50.000"
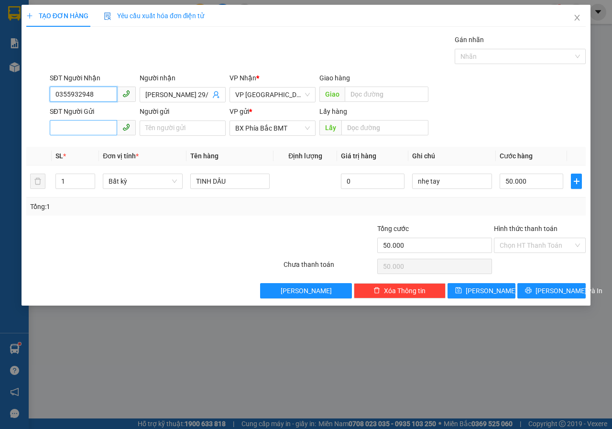
type input "0355932948"
click at [73, 129] on input "SĐT Người Gửi" at bounding box center [83, 127] width 67 height 15
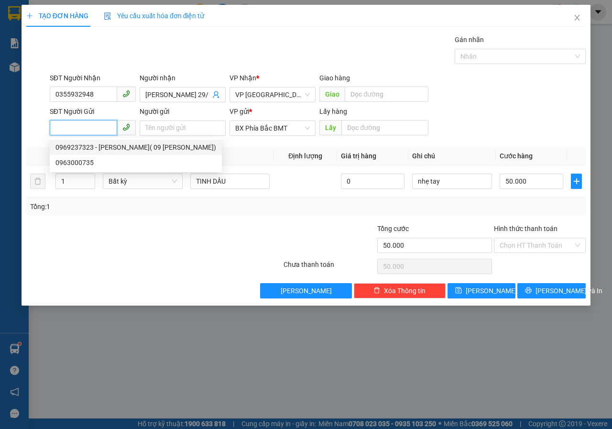
click at [96, 145] on div "0969237323 - [PERSON_NAME]( 09 [PERSON_NAME])" at bounding box center [135, 147] width 161 height 11
type input "0969237323"
type input "[PERSON_NAME]( 09 [PERSON_NAME])"
type input "BMT"
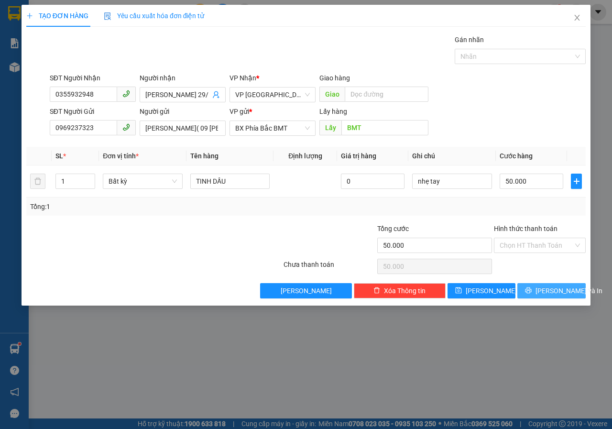
click at [544, 284] on button "[PERSON_NAME] và In" at bounding box center [551, 290] width 68 height 15
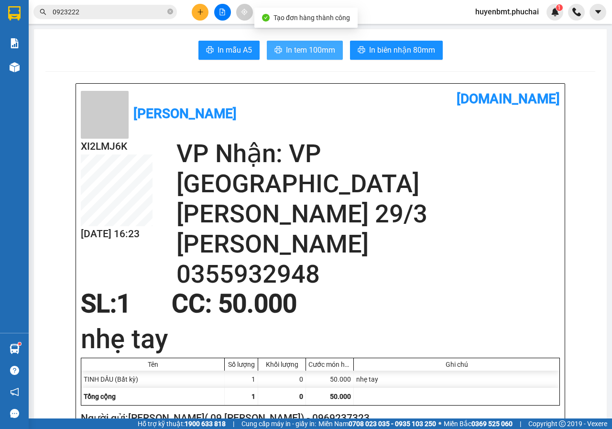
click at [286, 47] on span "In tem 100mm" at bounding box center [310, 50] width 49 height 12
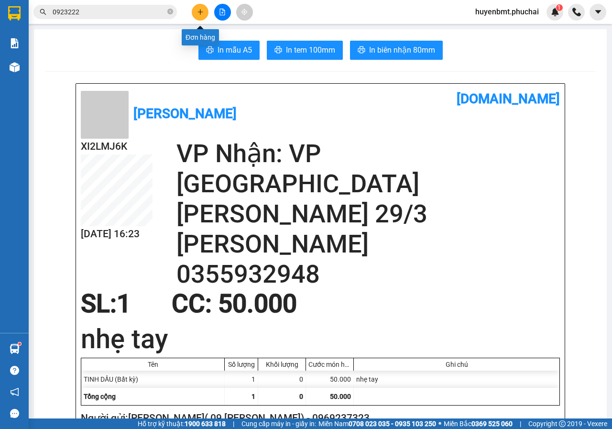
click at [199, 12] on icon "plus" at bounding box center [200, 12] width 7 height 7
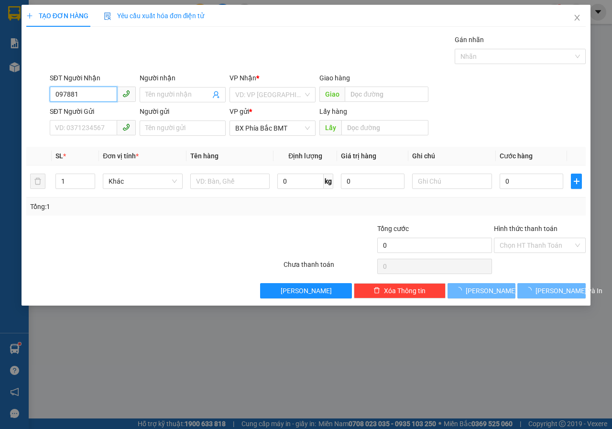
type input "0978819"
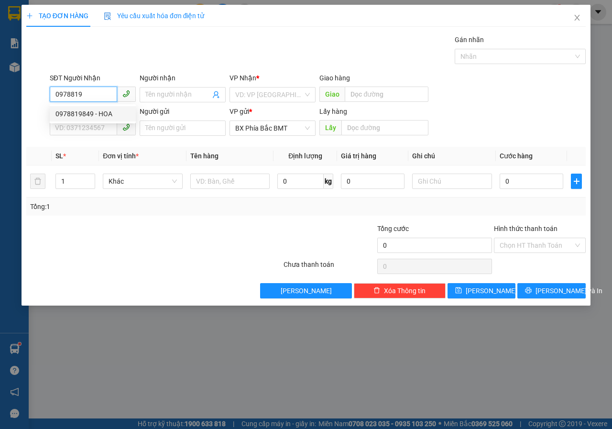
click at [87, 116] on div "0978819849 - HOA" at bounding box center [92, 114] width 75 height 11
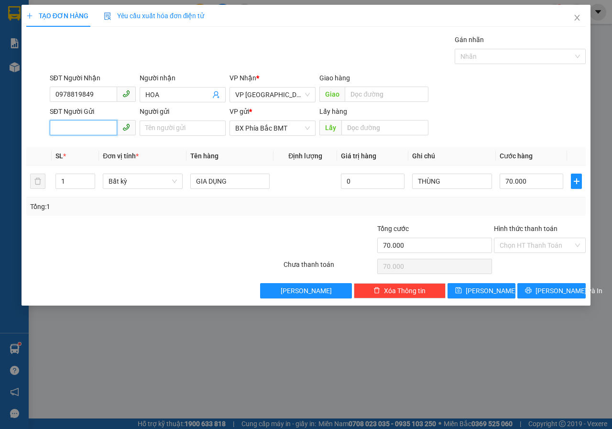
click at [88, 133] on input "SĐT Người Gửi" at bounding box center [83, 127] width 67 height 15
click at [98, 144] on div "0905850508 - trinh" at bounding box center [92, 147] width 75 height 11
click at [547, 294] on span "[PERSON_NAME] và In" at bounding box center [569, 291] width 67 height 11
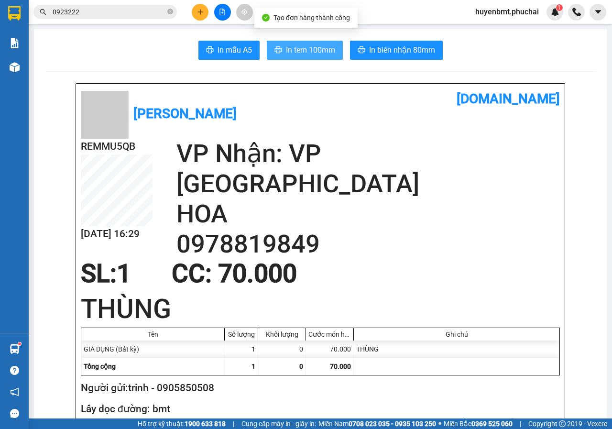
click at [298, 55] on span "In tem 100mm" at bounding box center [310, 50] width 49 height 12
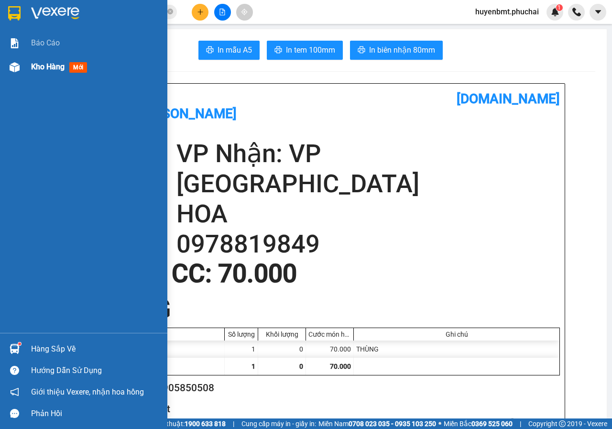
click at [22, 69] on div at bounding box center [14, 67] width 17 height 17
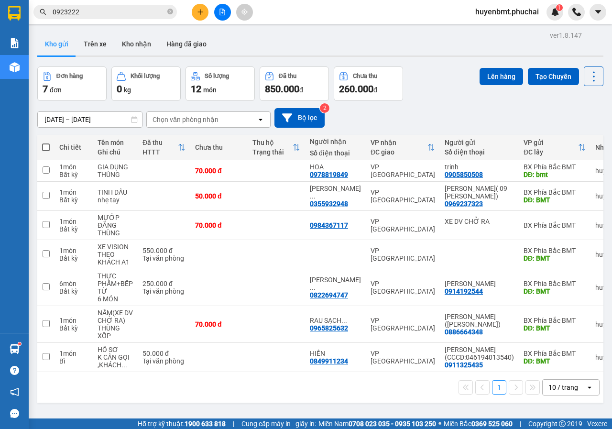
click at [45, 146] on span at bounding box center [46, 147] width 8 height 8
click at [46, 143] on input "checkbox" at bounding box center [46, 143] width 0 height 0
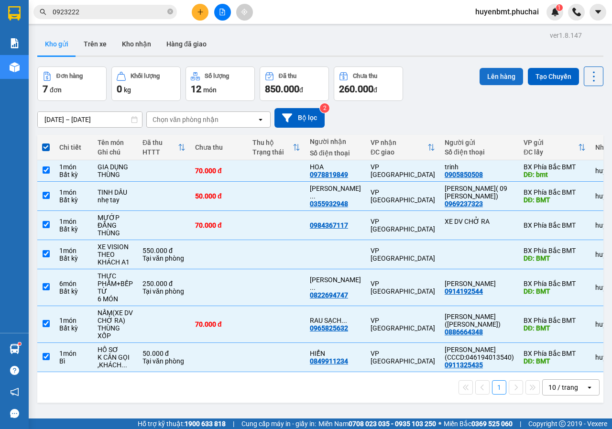
click at [481, 81] on button "Lên hàng" at bounding box center [502, 76] width 44 height 17
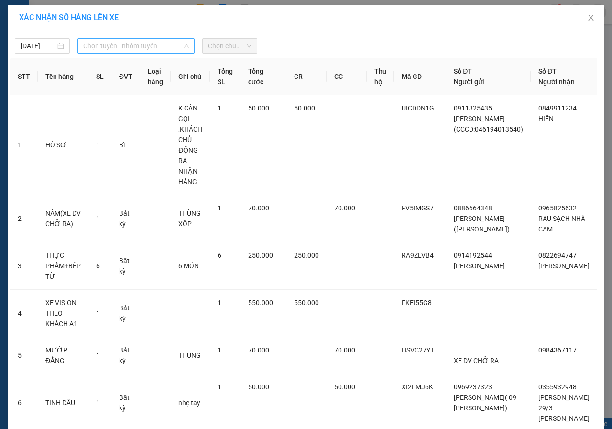
click at [171, 46] on span "Chọn tuyến - nhóm tuyến" at bounding box center [136, 46] width 106 height 14
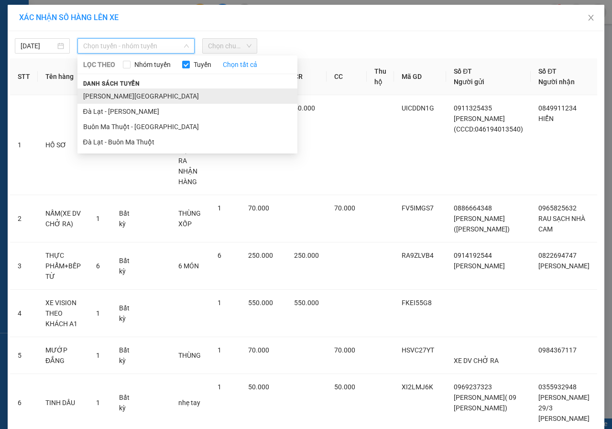
click at [114, 96] on li "[PERSON_NAME][GEOGRAPHIC_DATA]" at bounding box center [187, 95] width 220 height 15
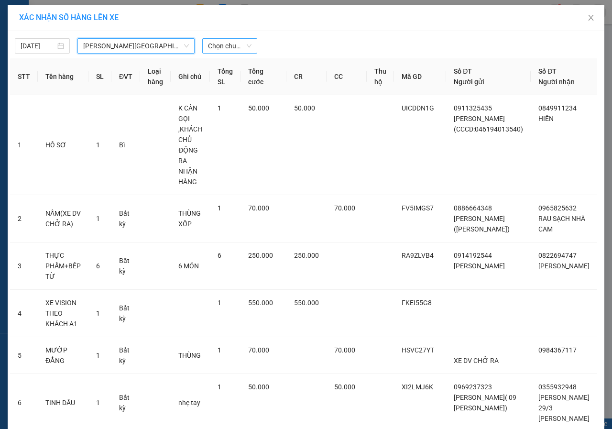
click at [221, 47] on span "Chọn chuyến" at bounding box center [230, 46] width 44 height 14
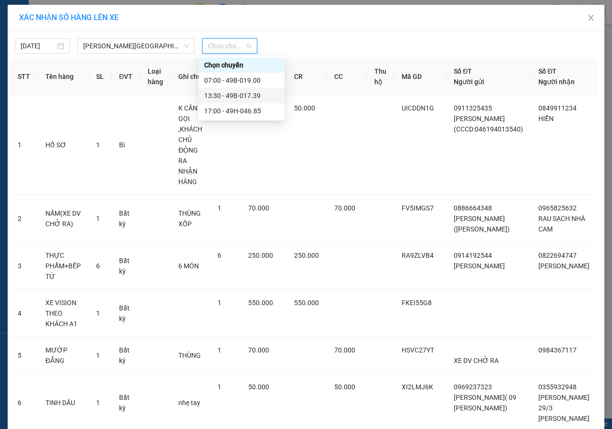
click at [225, 94] on div "13:30 - 49B-017.39" at bounding box center [241, 95] width 75 height 11
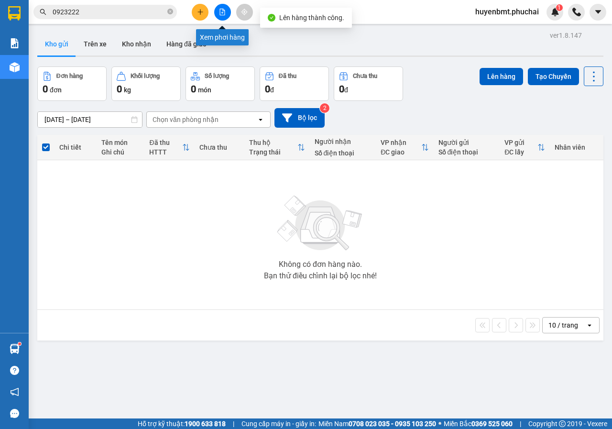
click at [221, 14] on icon "file-add" at bounding box center [222, 12] width 7 height 7
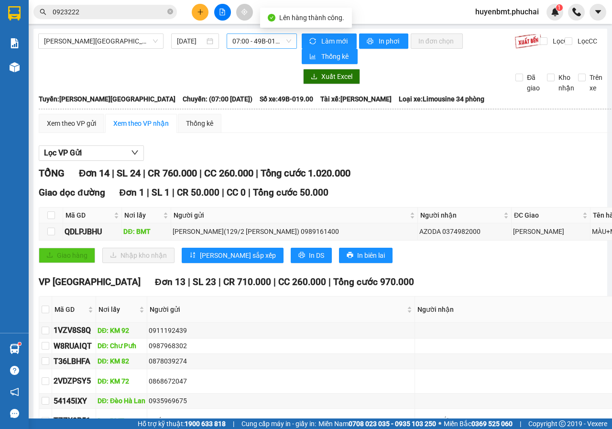
click at [258, 44] on span "07:00 - 49B-019.00" at bounding box center [261, 41] width 58 height 14
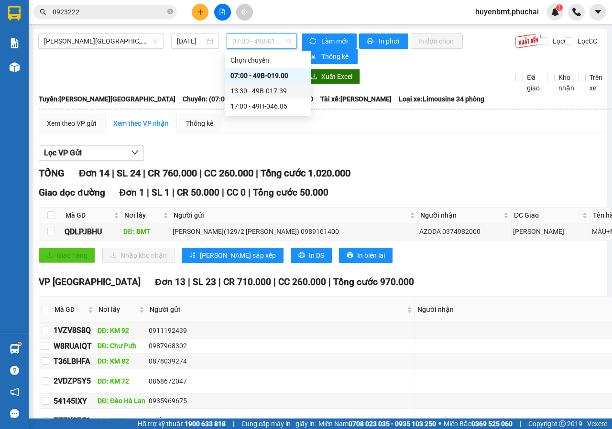
click at [244, 97] on div "13:30 - 49B-017.39" at bounding box center [268, 90] width 86 height 15
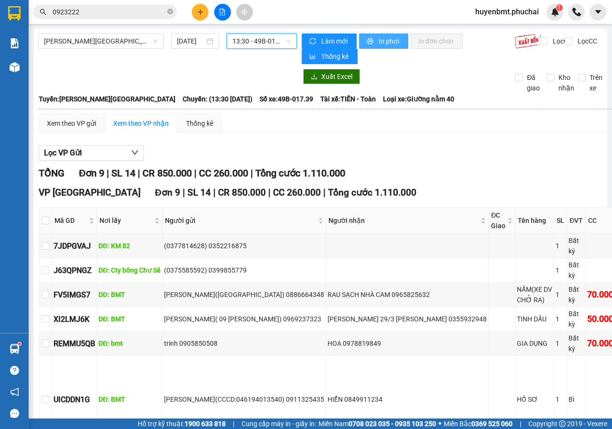
click at [379, 43] on span "In phơi" at bounding box center [390, 41] width 22 height 11
